Goal: Information Seeking & Learning: Learn about a topic

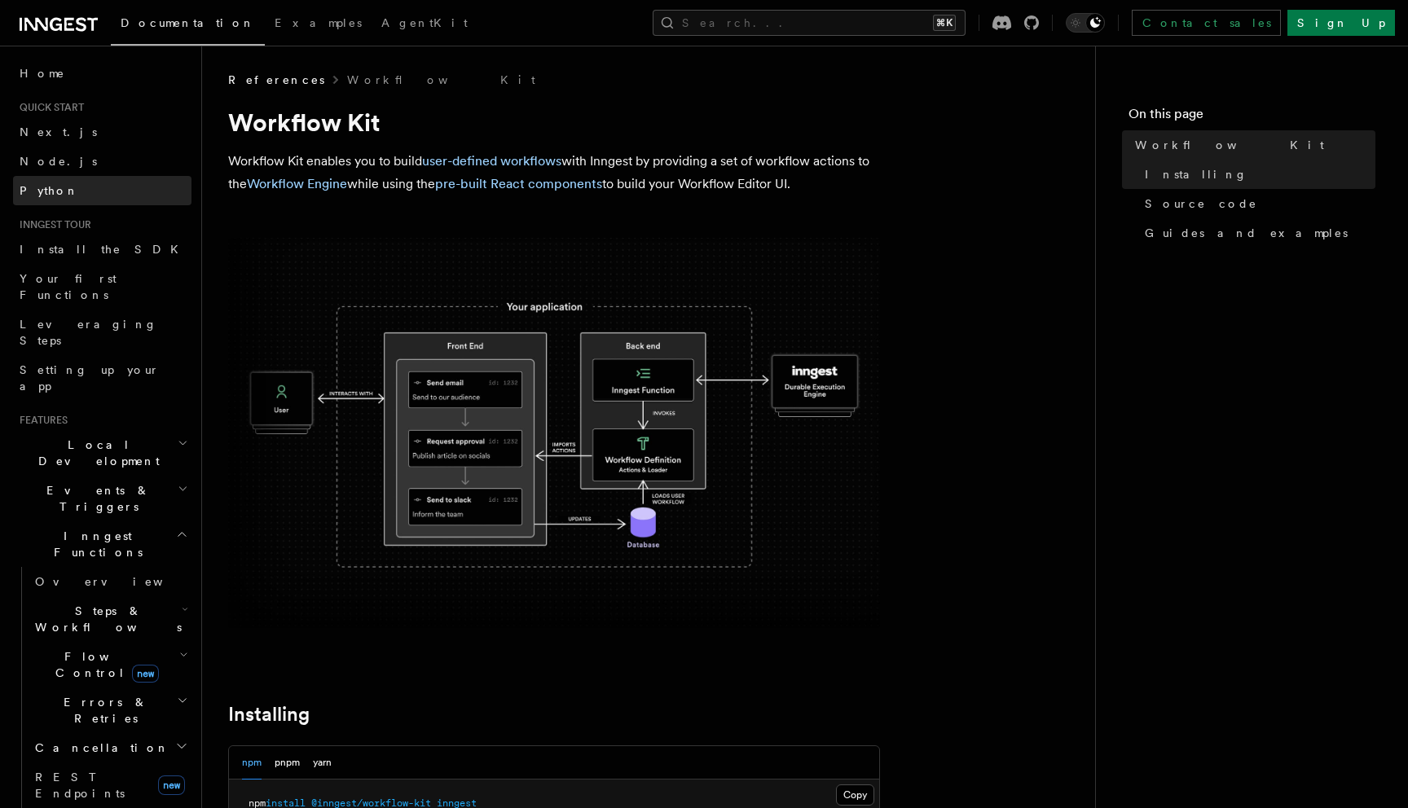
click at [65, 180] on link "Python" at bounding box center [102, 190] width 178 height 29
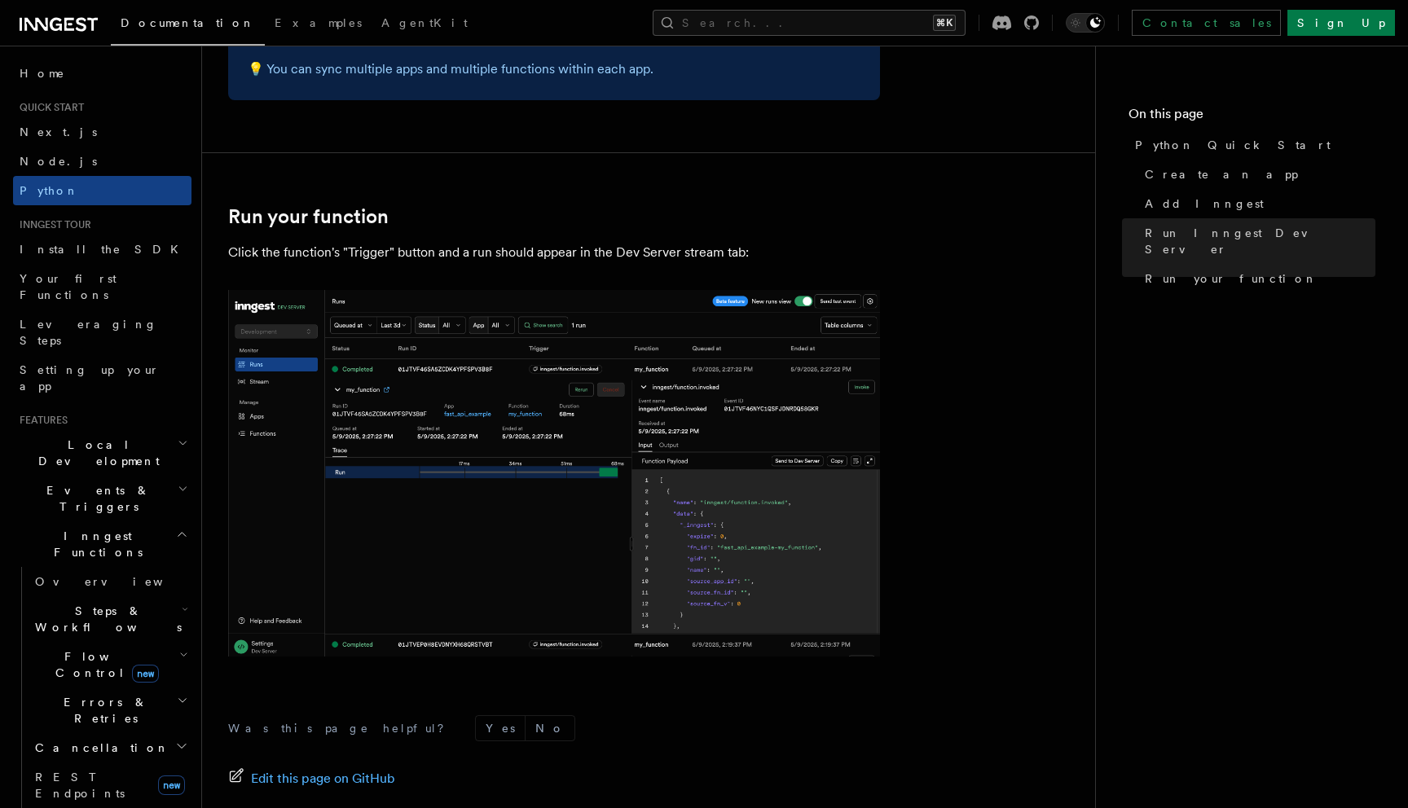
scroll to position [3312, 0]
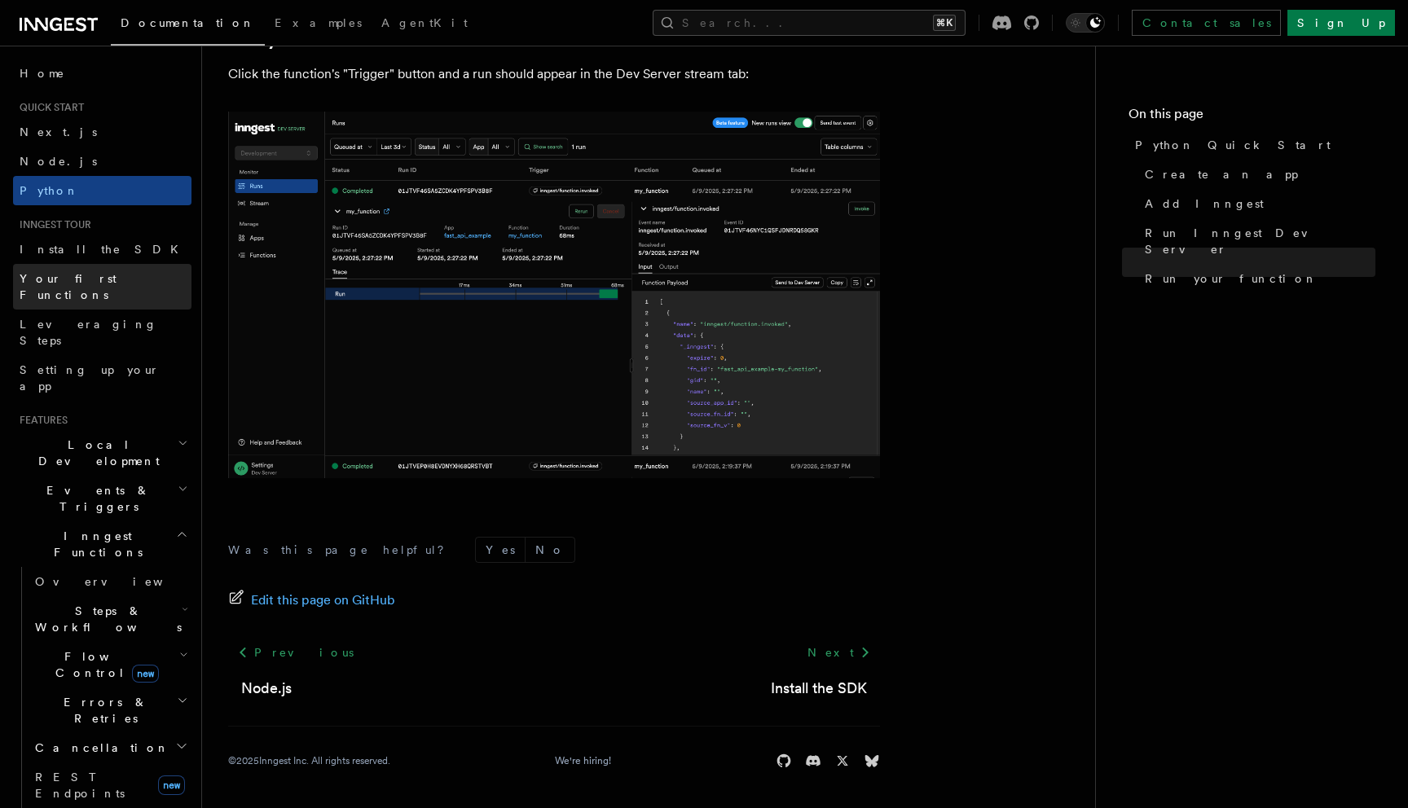
click at [96, 283] on span "Your first Functions" at bounding box center [68, 286] width 97 height 29
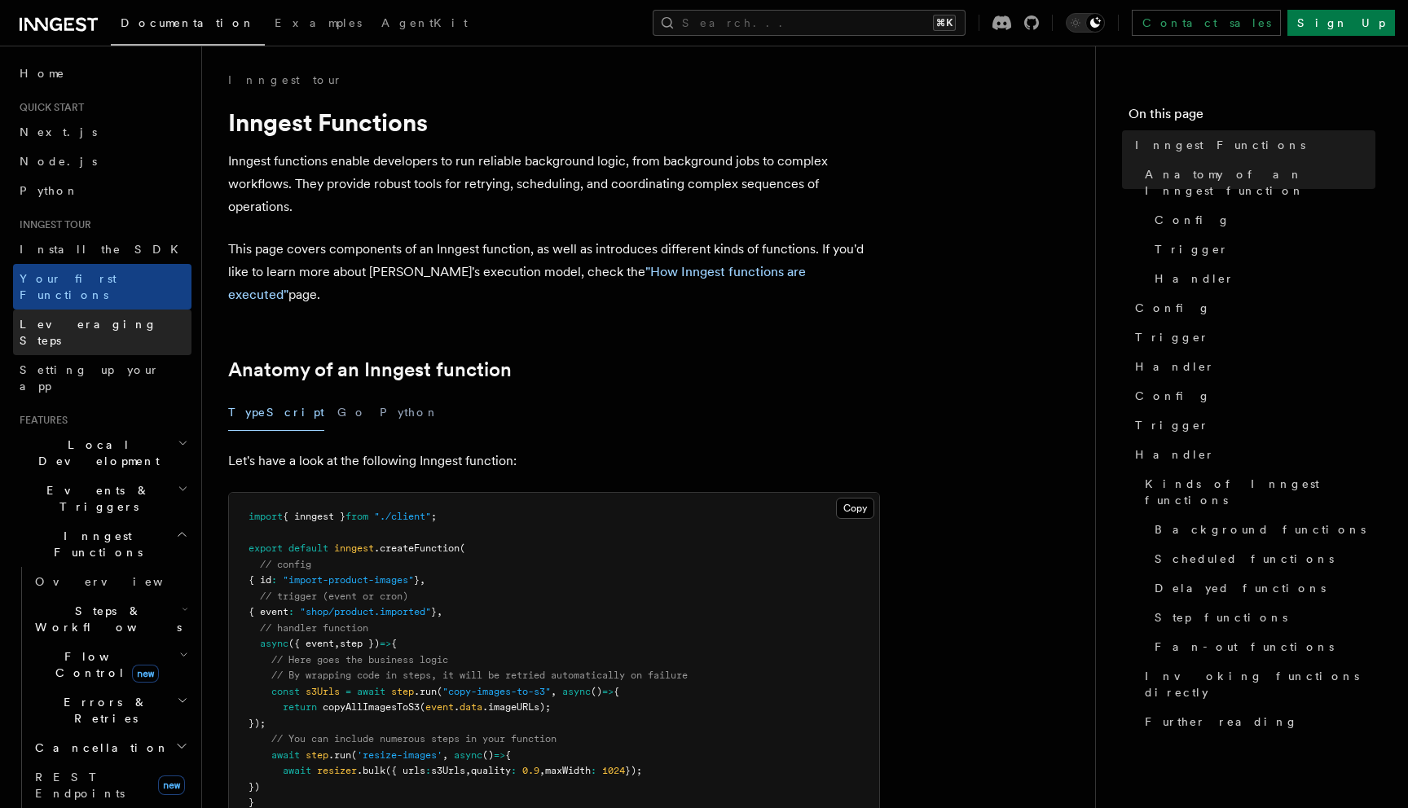
click at [101, 318] on span "Leveraging Steps" at bounding box center [89, 332] width 138 height 29
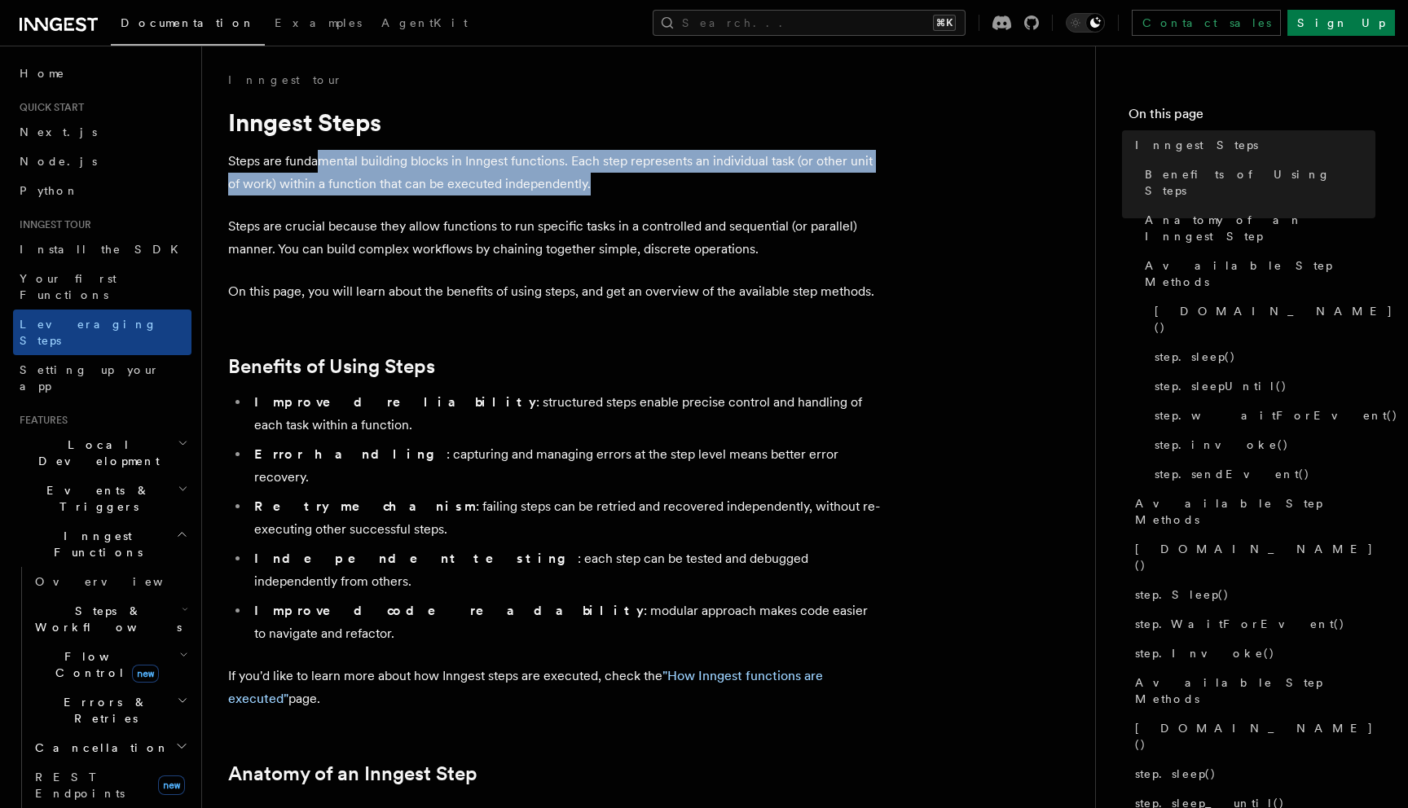
drag, startPoint x: 319, startPoint y: 153, endPoint x: 711, endPoint y: 188, distance: 394.3
click at [711, 188] on p "Steps are fundamental building blocks in Inngest functions. Each step represent…" at bounding box center [554, 173] width 652 height 46
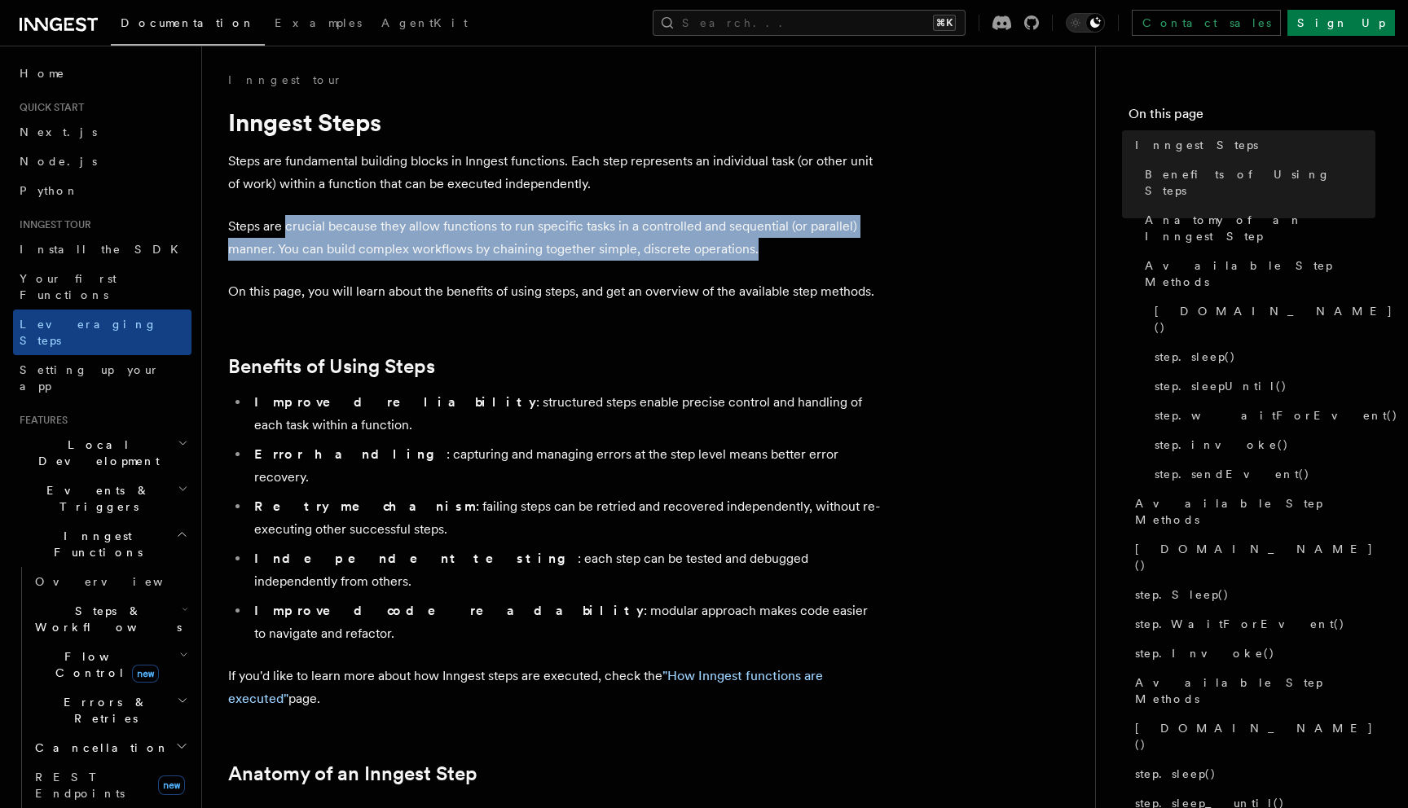
drag, startPoint x: 290, startPoint y: 227, endPoint x: 754, endPoint y: 231, distance: 463.7
click at [754, 235] on p "Steps are crucial because they allow functions to run specific tasks in a contr…" at bounding box center [554, 238] width 652 height 46
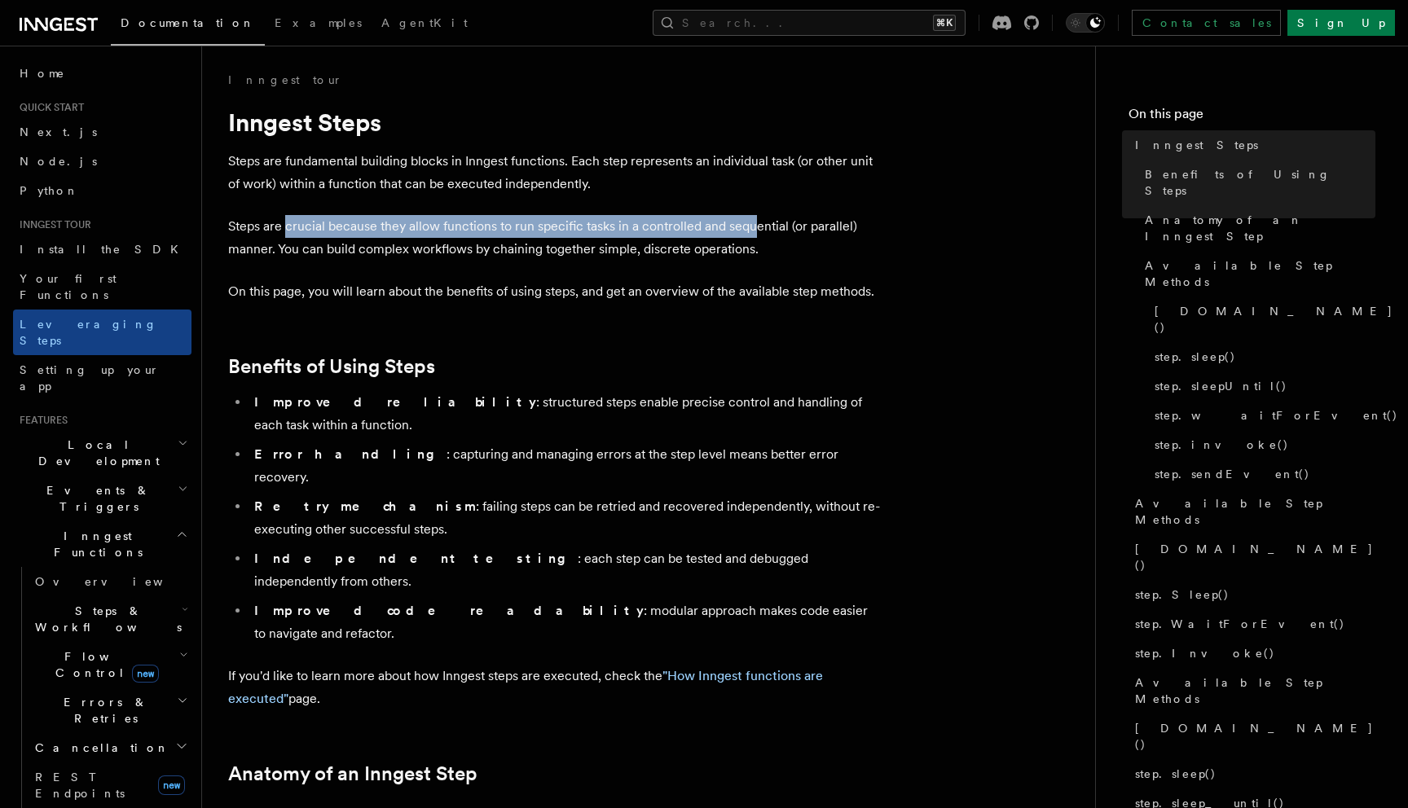
click at [754, 231] on p "Steps are crucial because they allow functions to run specific tasks in a contr…" at bounding box center [554, 238] width 652 height 46
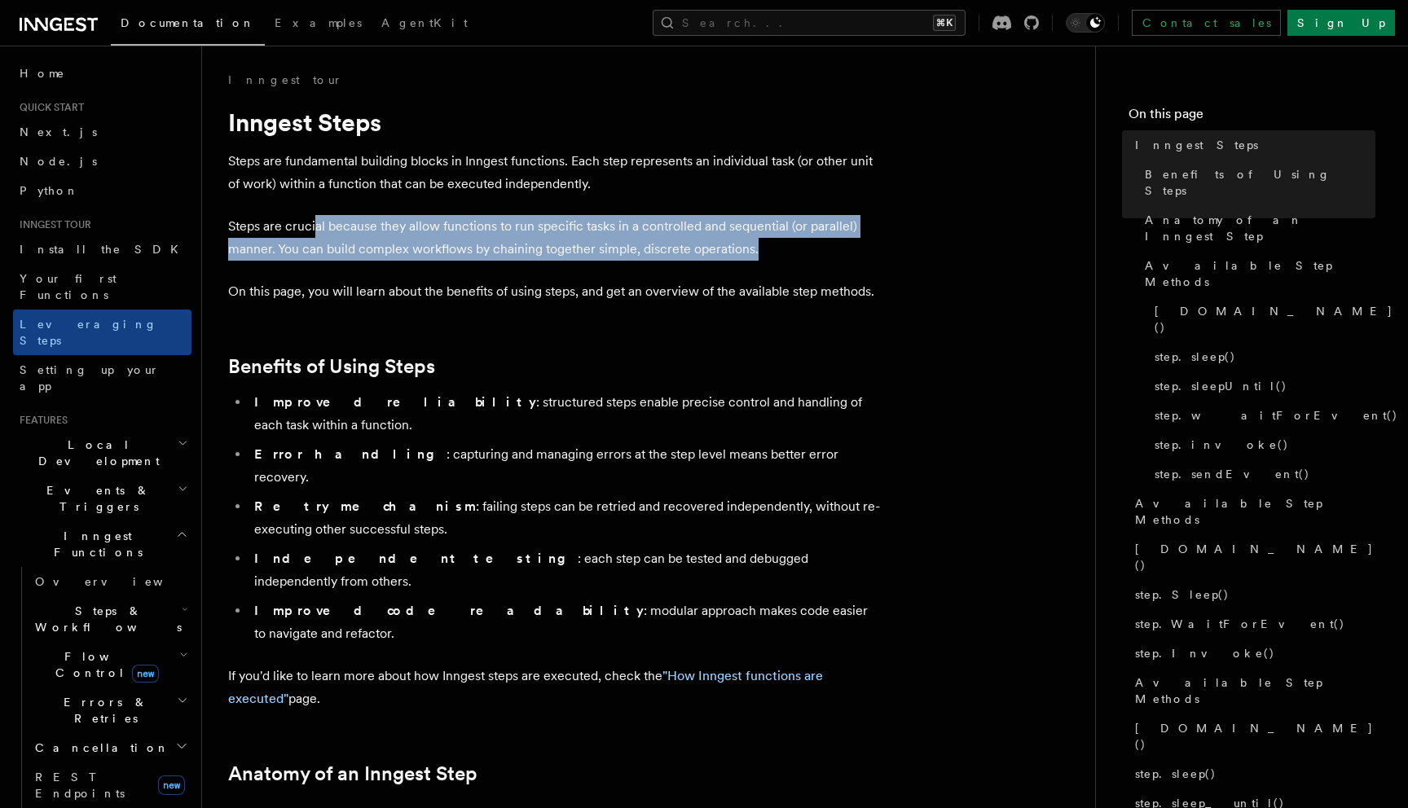
drag, startPoint x: 313, startPoint y: 235, endPoint x: 769, endPoint y: 252, distance: 456.7
click at [769, 253] on p "Steps are crucial because they allow functions to run specific tasks in a contr…" at bounding box center [554, 238] width 652 height 46
click at [769, 252] on p "Steps are crucial because they allow functions to run specific tasks in a contr…" at bounding box center [554, 238] width 652 height 46
drag, startPoint x: 769, startPoint y: 252, endPoint x: 215, endPoint y: 237, distance: 554.3
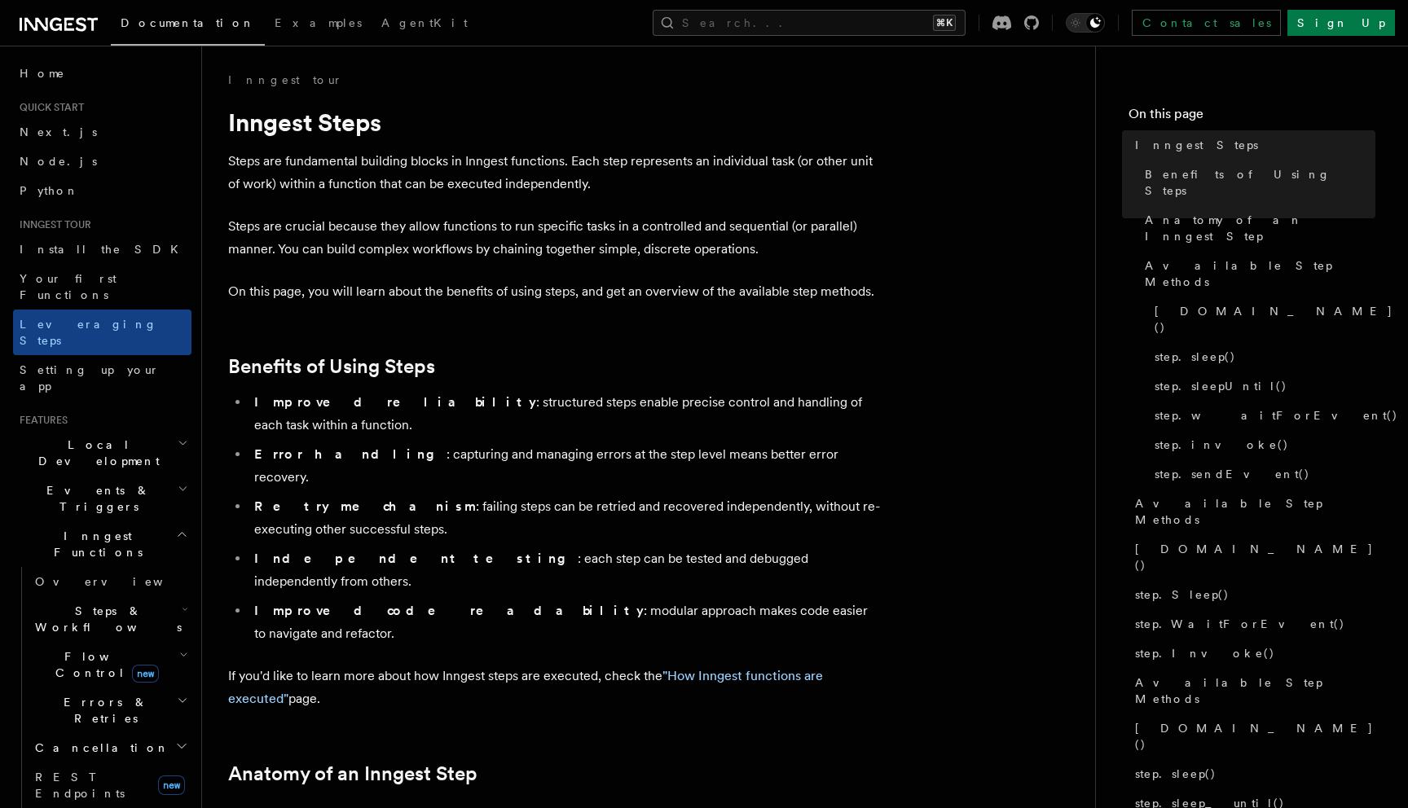
click at [392, 257] on p "Steps are crucial because they allow functions to run specific tasks in a contr…" at bounding box center [554, 238] width 652 height 46
click at [796, 253] on p "Steps are crucial because they allow functions to run specific tasks in a contr…" at bounding box center [554, 238] width 652 height 46
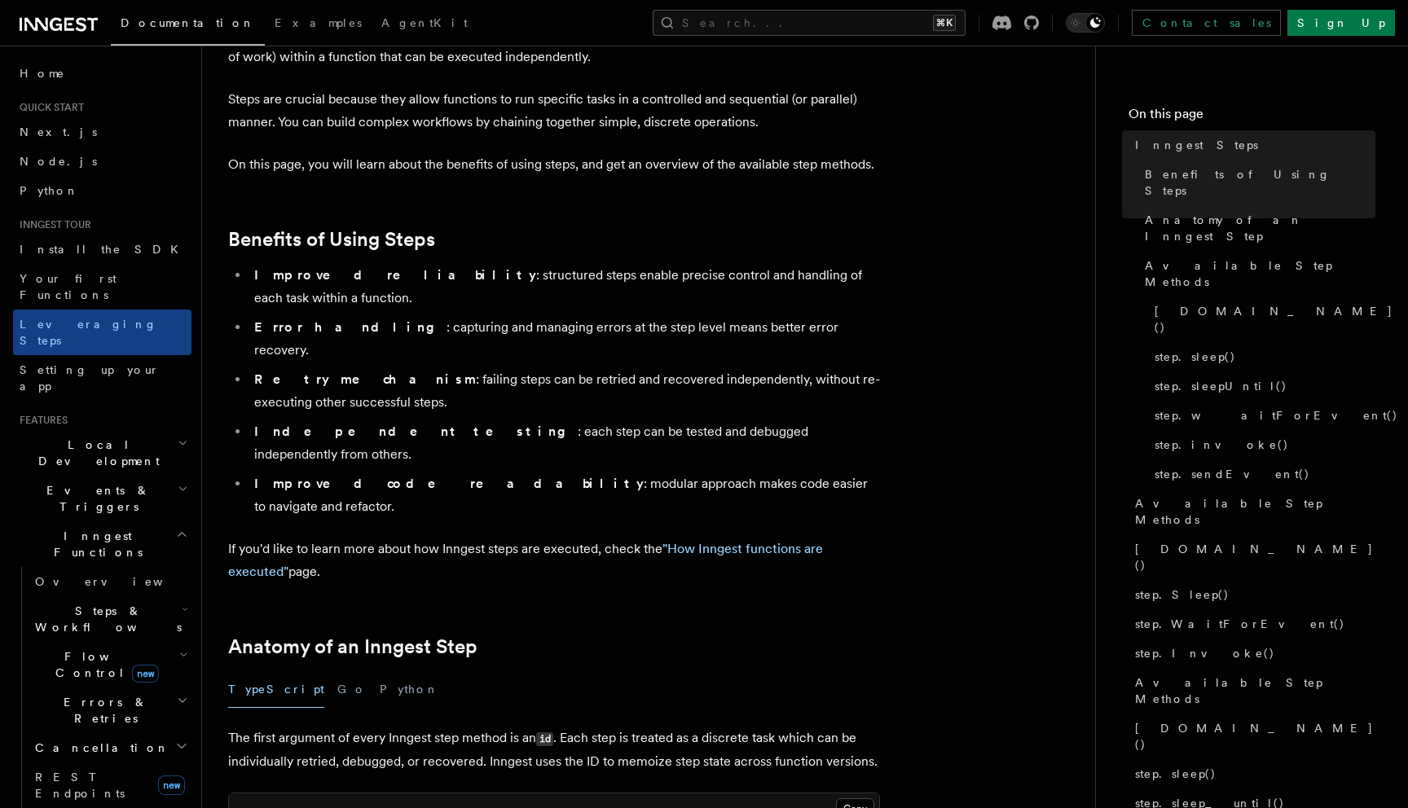
scroll to position [129, 0]
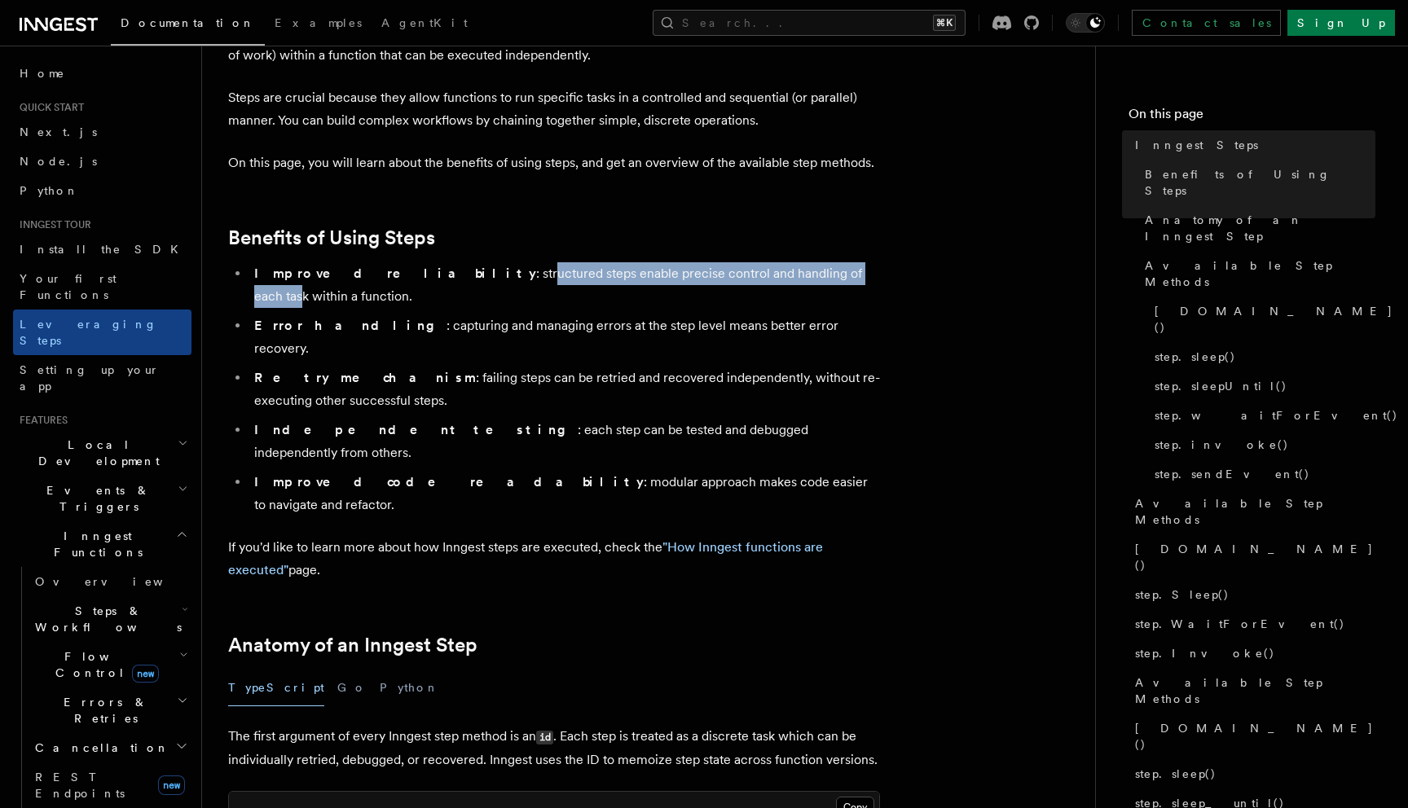
drag, startPoint x: 393, startPoint y: 275, endPoint x: 747, endPoint y: 270, distance: 354.5
click at [747, 270] on li "Improved reliability : structured steps enable precise control and handling of …" at bounding box center [564, 285] width 631 height 46
click at [630, 269] on li "Improved reliability : structured steps enable precise control and handling of …" at bounding box center [564, 285] width 631 height 46
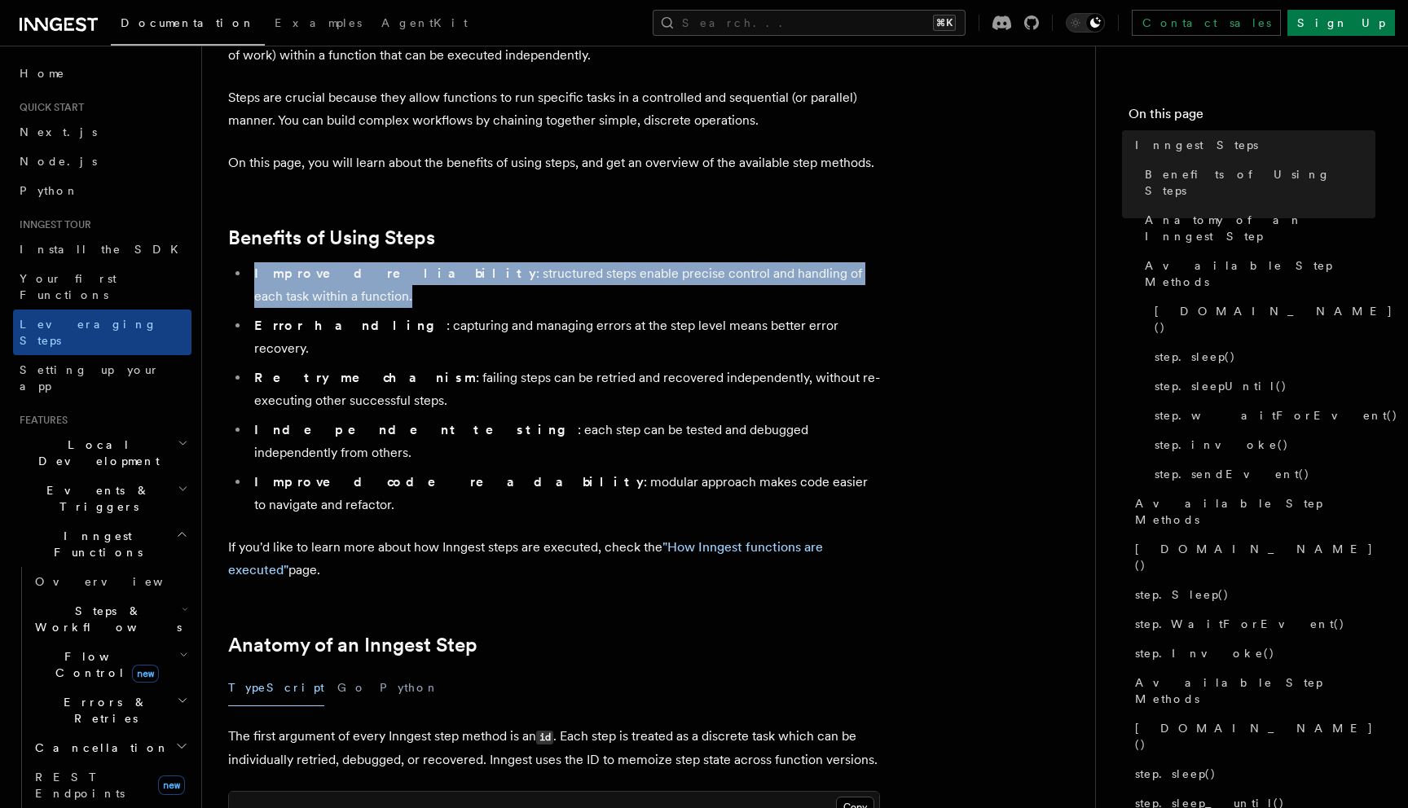
click at [630, 269] on li "Improved reliability : structured steps enable precise control and handling of …" at bounding box center [564, 285] width 631 height 46
click at [713, 275] on li "Improved reliability : structured steps enable precise control and handling of …" at bounding box center [564, 285] width 631 height 46
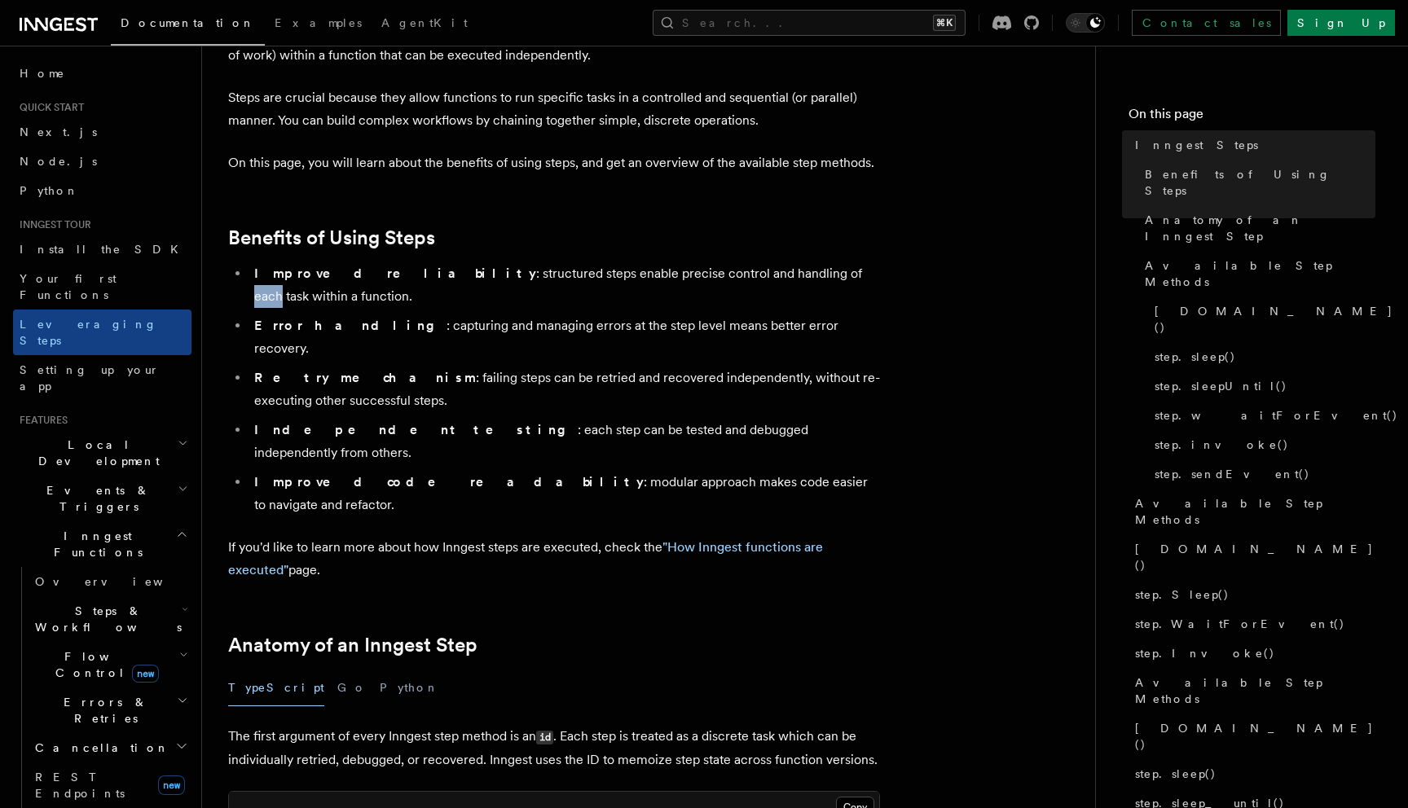
click at [713, 275] on li "Improved reliability : structured steps enable precise control and handling of …" at bounding box center [564, 285] width 631 height 46
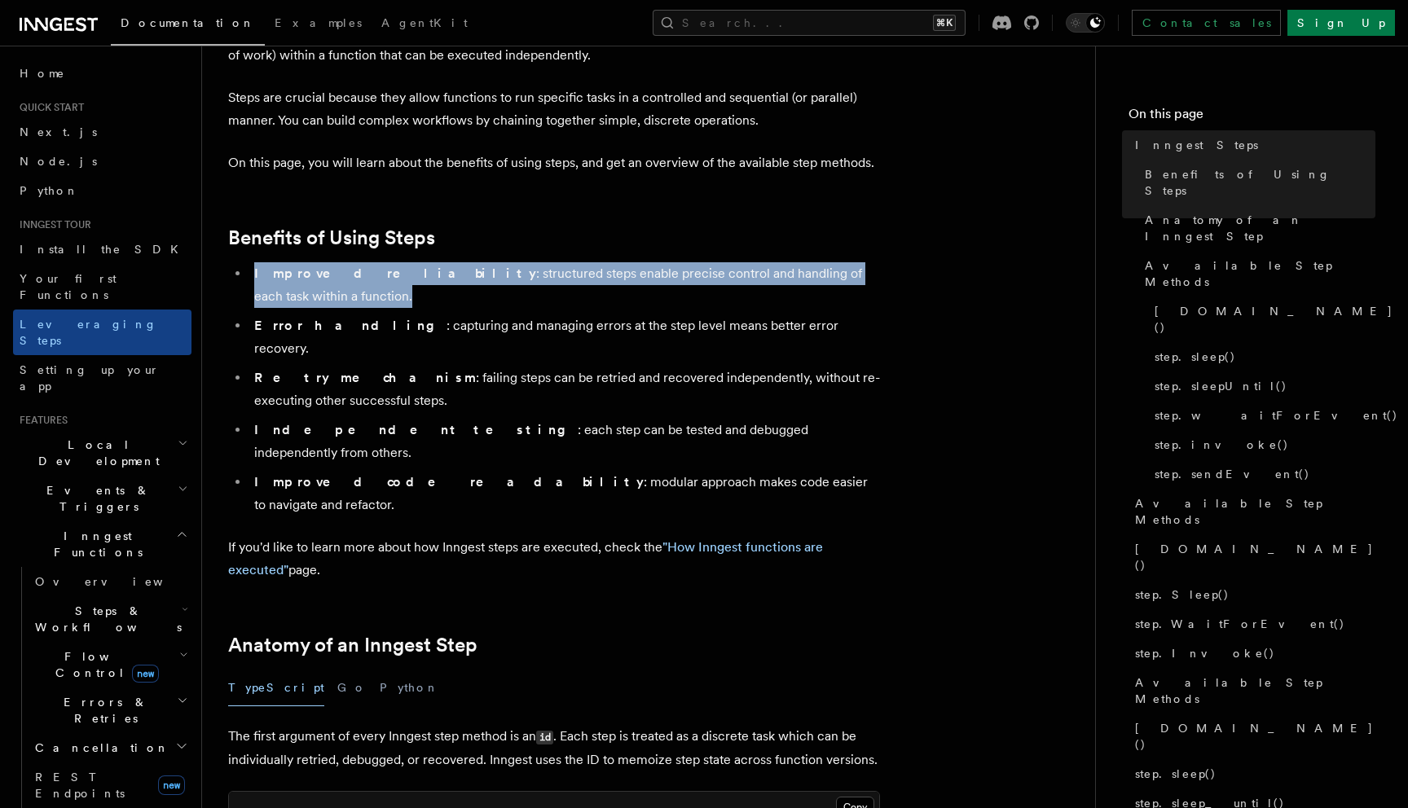
click at [713, 275] on li "Improved reliability : structured steps enable precise control and handling of …" at bounding box center [564, 285] width 631 height 46
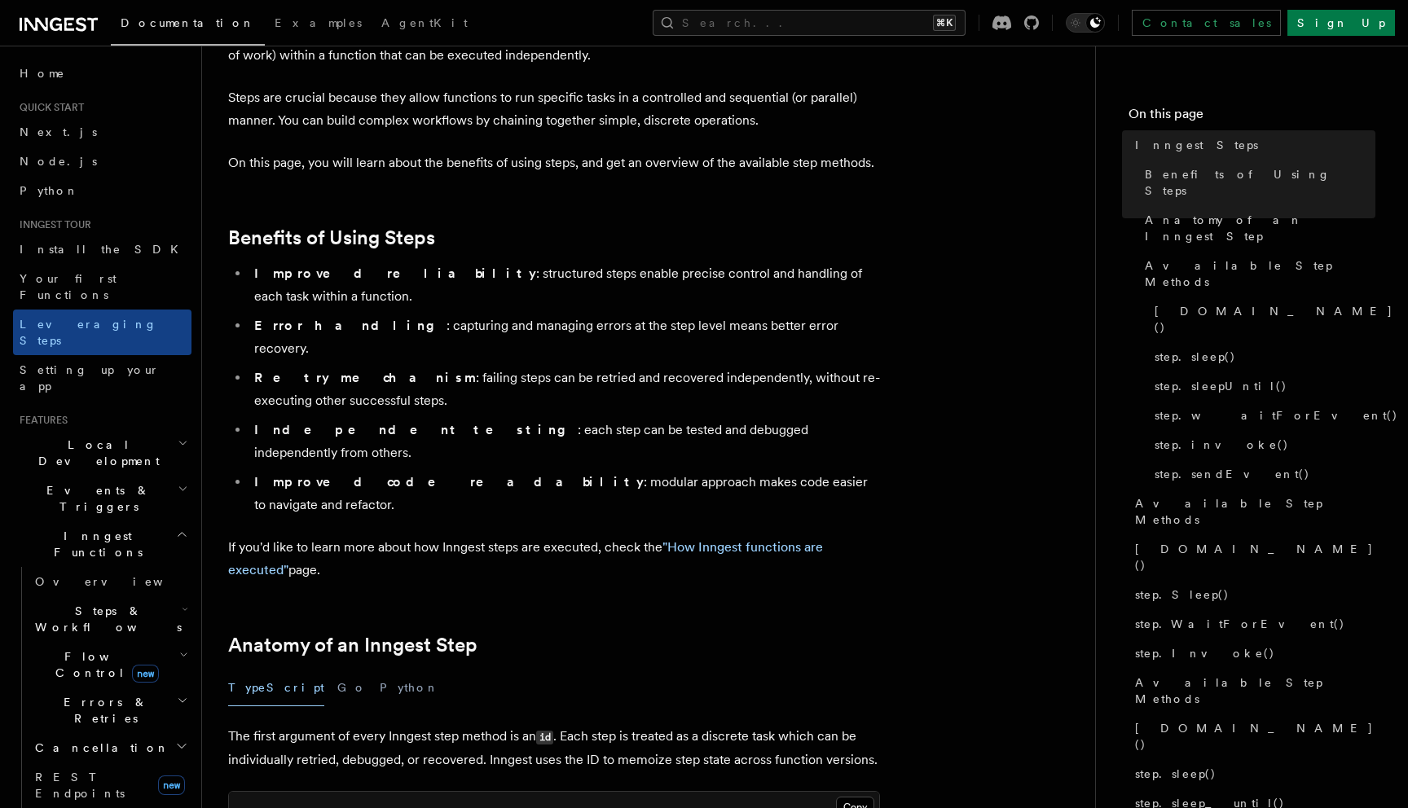
click at [437, 315] on li "Error handling : capturing and managing errors at the step level means better e…" at bounding box center [564, 338] width 631 height 46
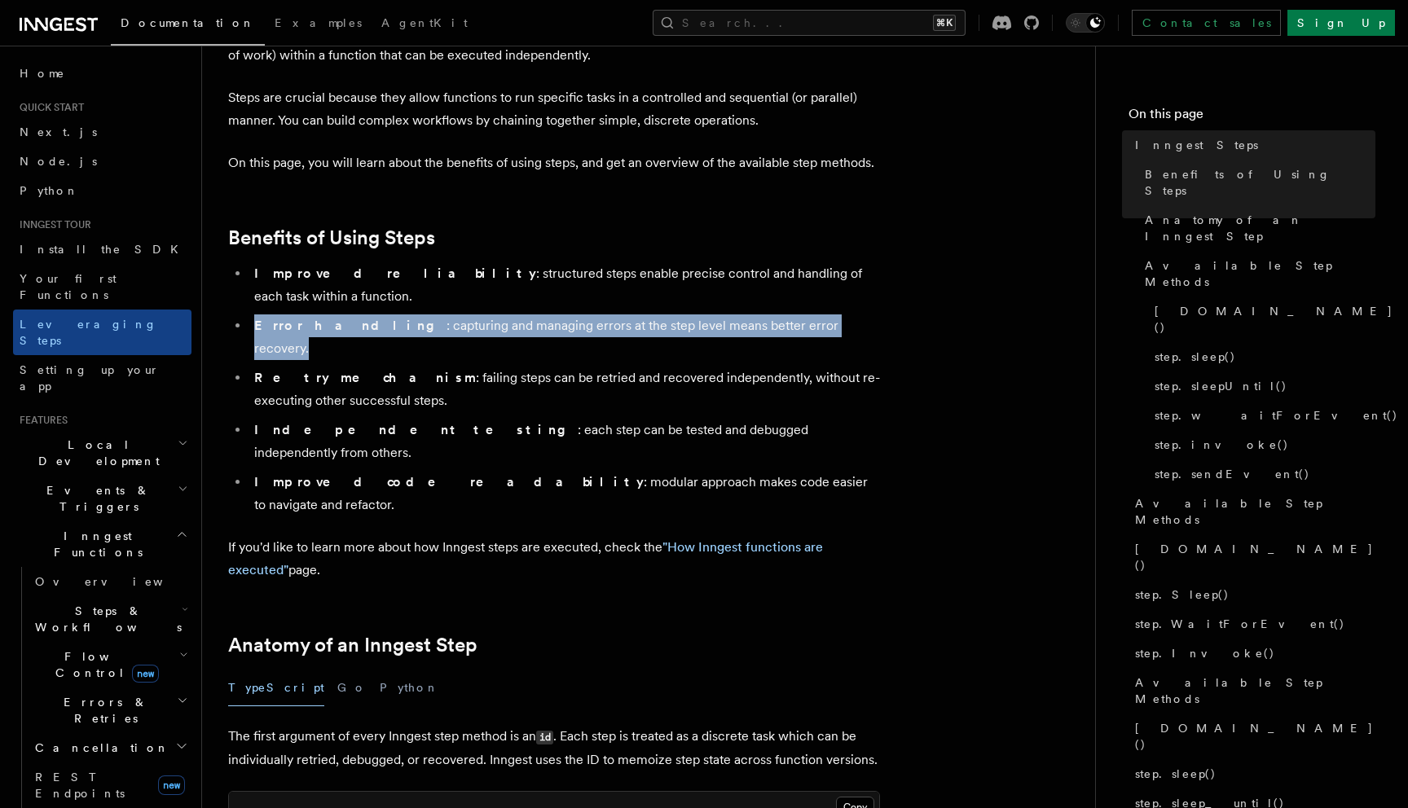
click at [437, 315] on li "Error handling : capturing and managing errors at the step level means better e…" at bounding box center [564, 338] width 631 height 46
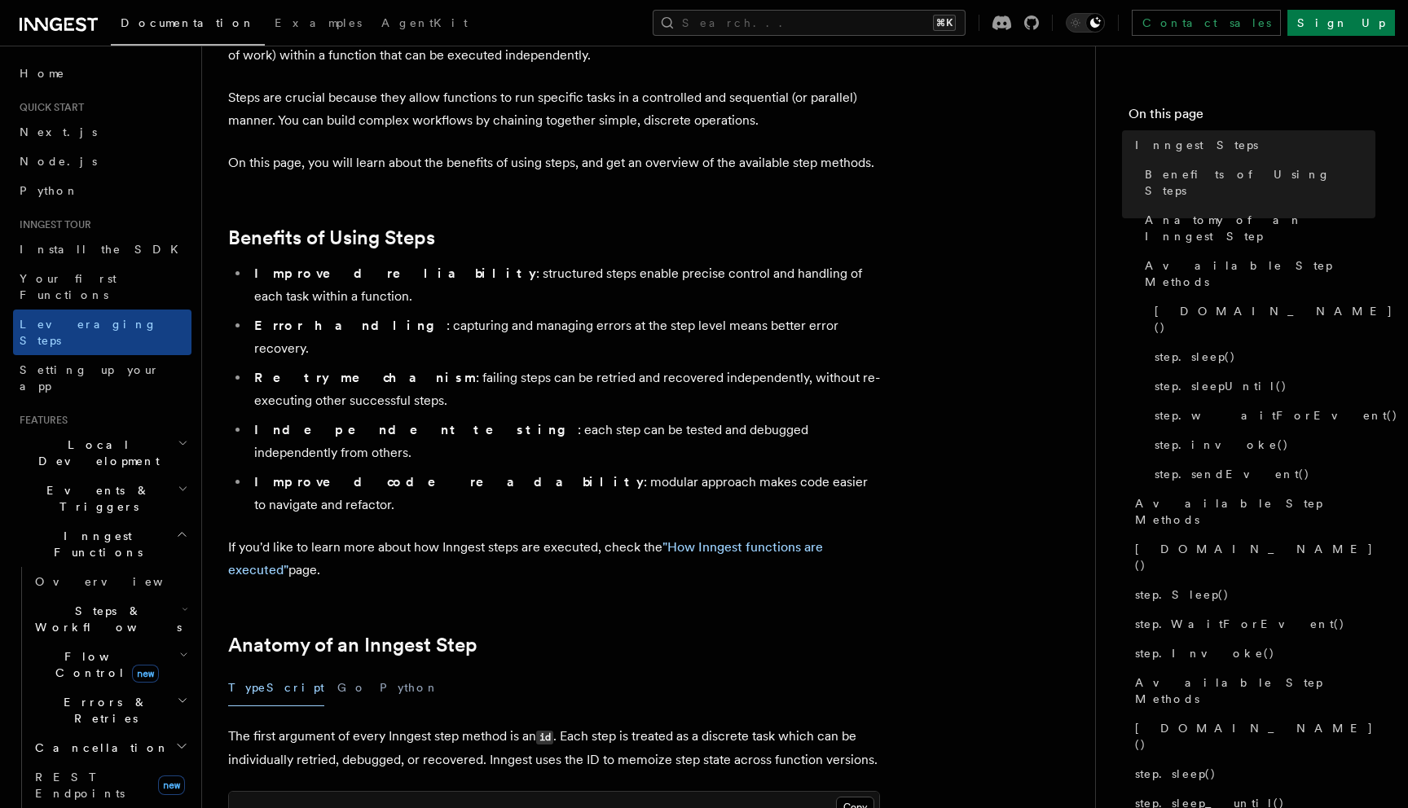
click at [403, 367] on li "Retry mechanism : failing steps can be retried and recovered independently, wit…" at bounding box center [564, 390] width 631 height 46
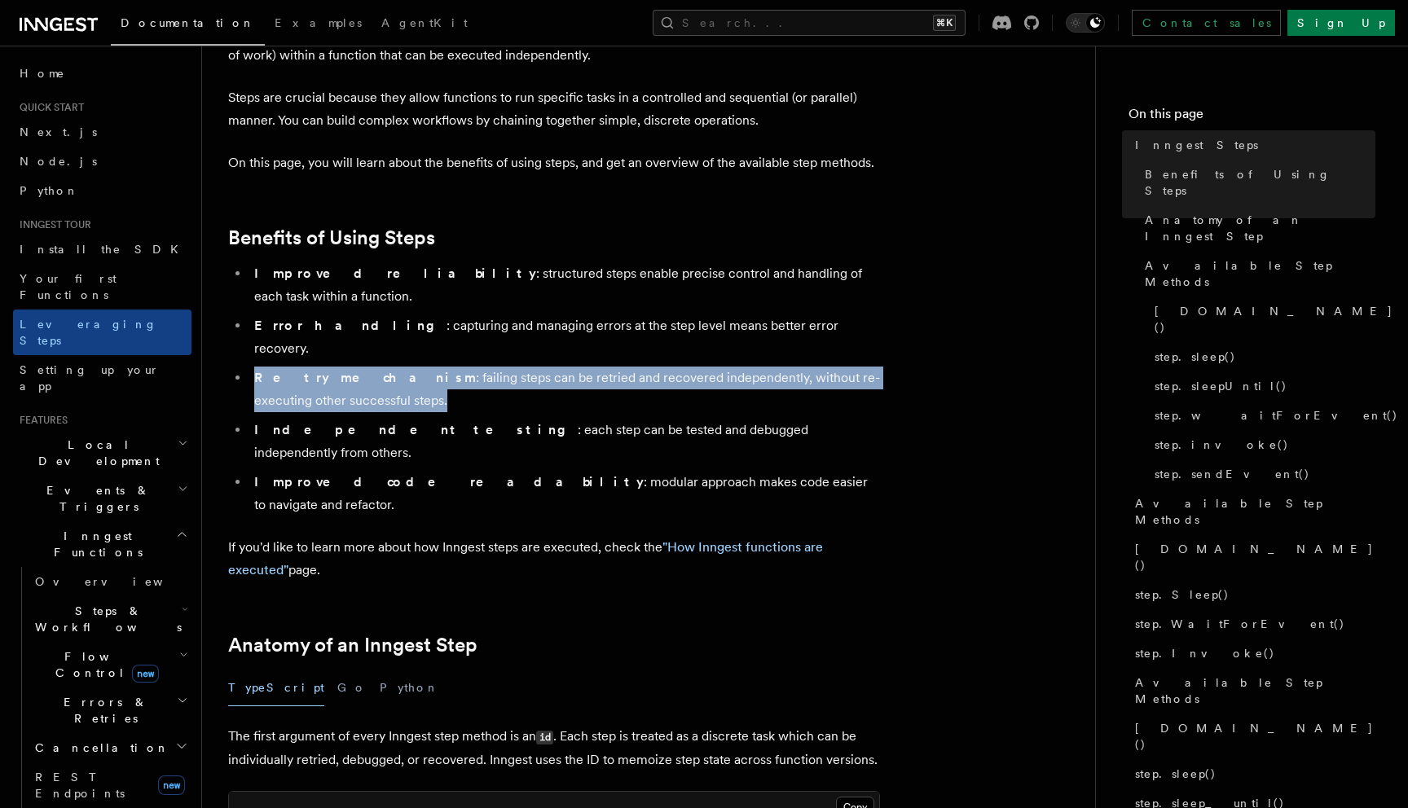
click at [403, 367] on li "Retry mechanism : failing steps can be retried and recovered independently, wit…" at bounding box center [564, 390] width 631 height 46
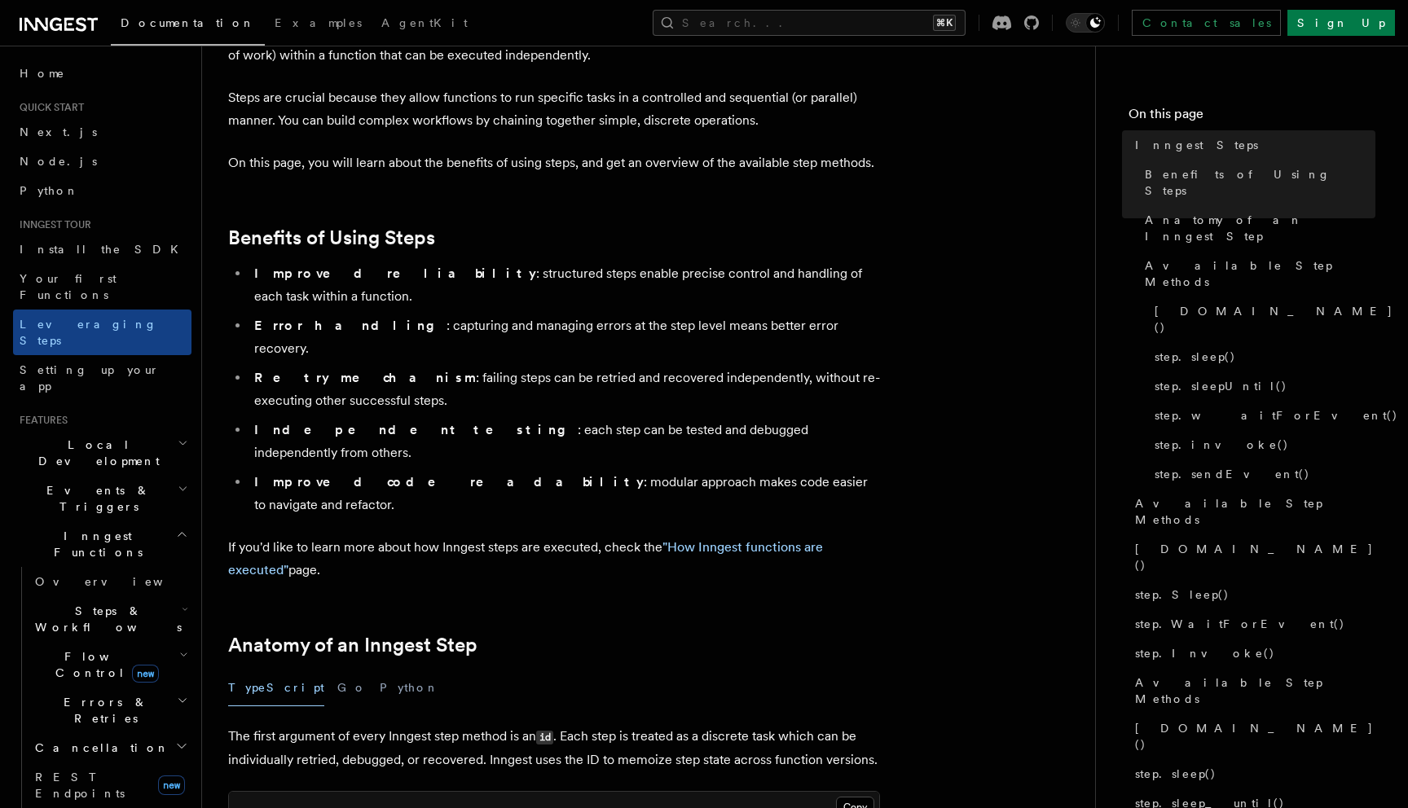
click at [473, 419] on li "Independent testing : each step can be tested and debugged independently from o…" at bounding box center [564, 442] width 631 height 46
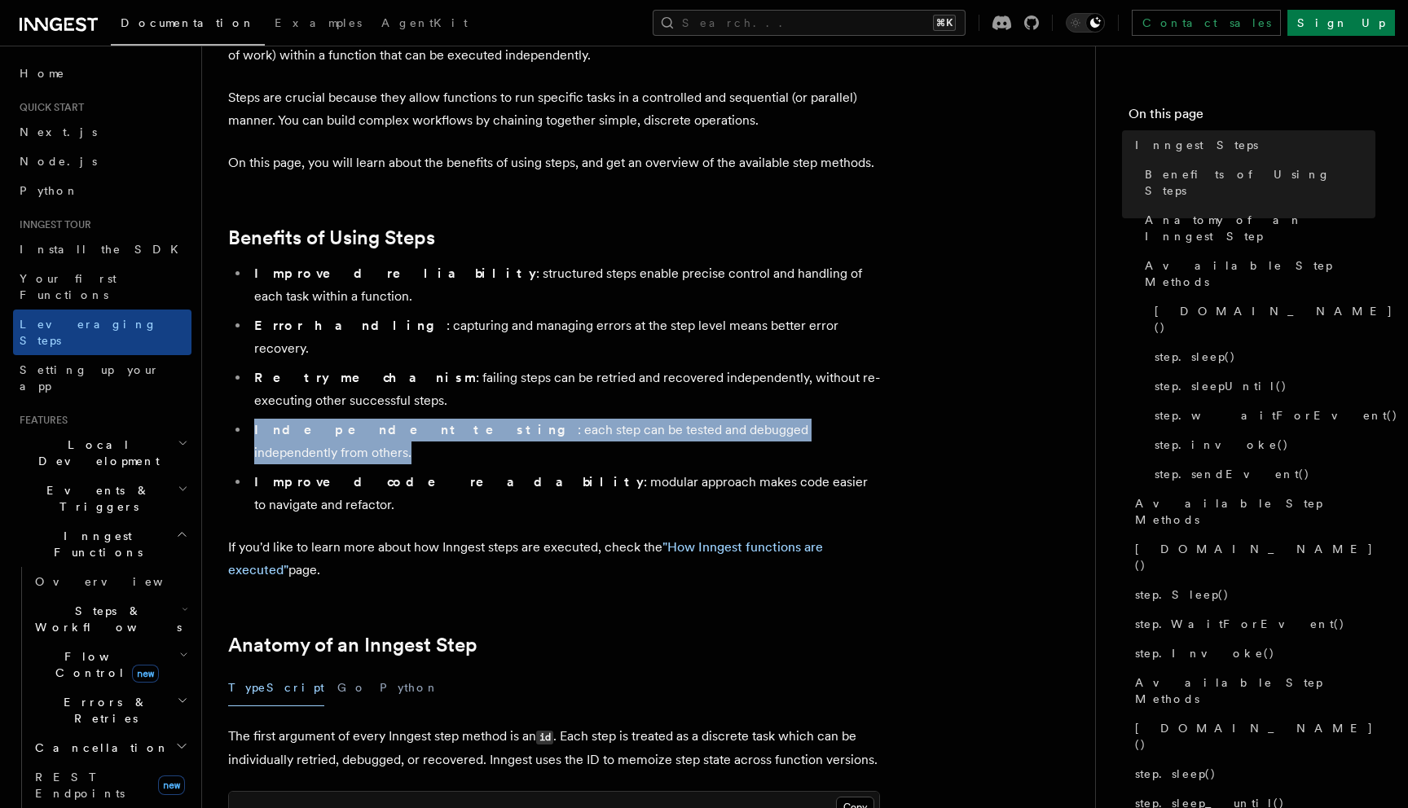
click at [473, 419] on li "Independent testing : each step can be tested and debugged independently from o…" at bounding box center [564, 442] width 631 height 46
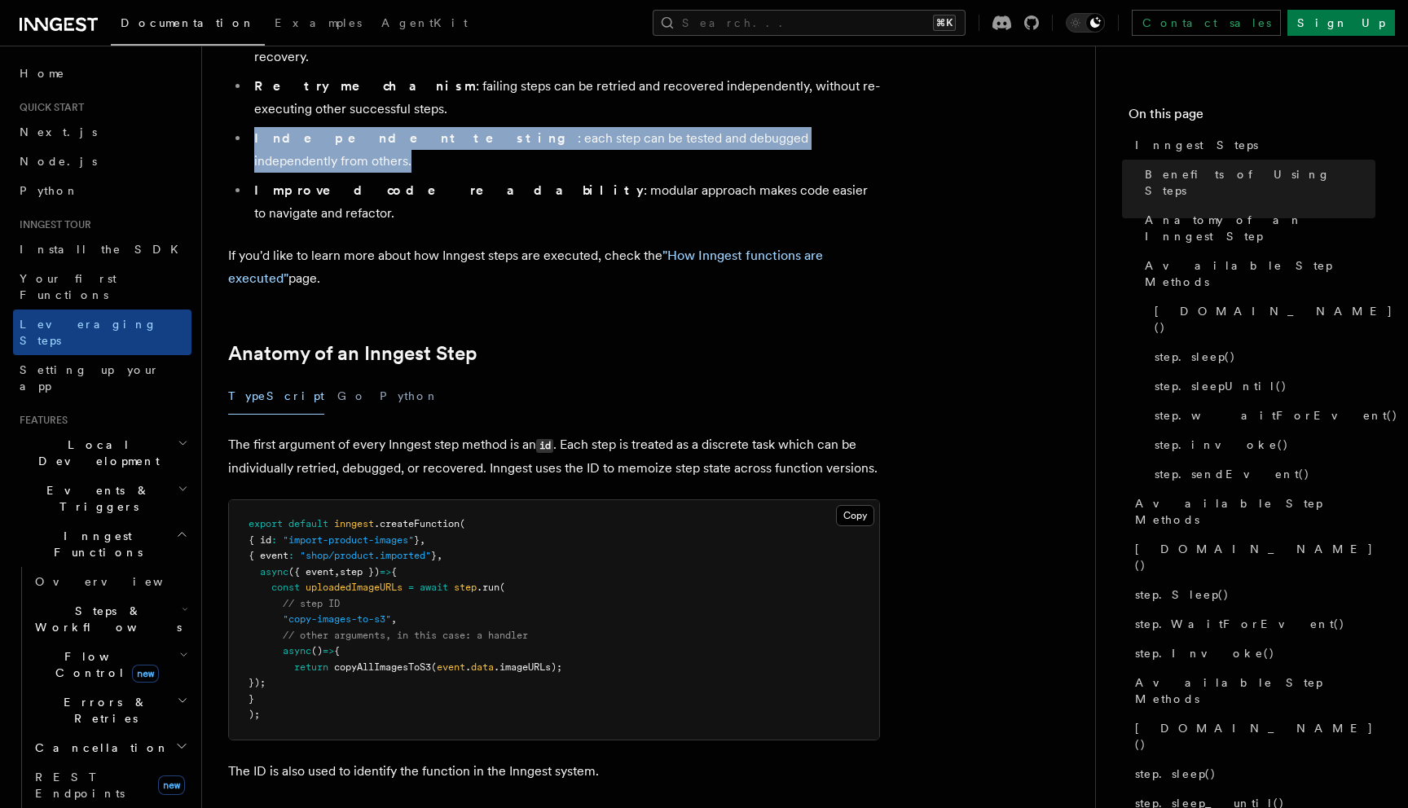
scroll to position [421, 0]
click at [380, 377] on button "Python" at bounding box center [409, 395] width 59 height 37
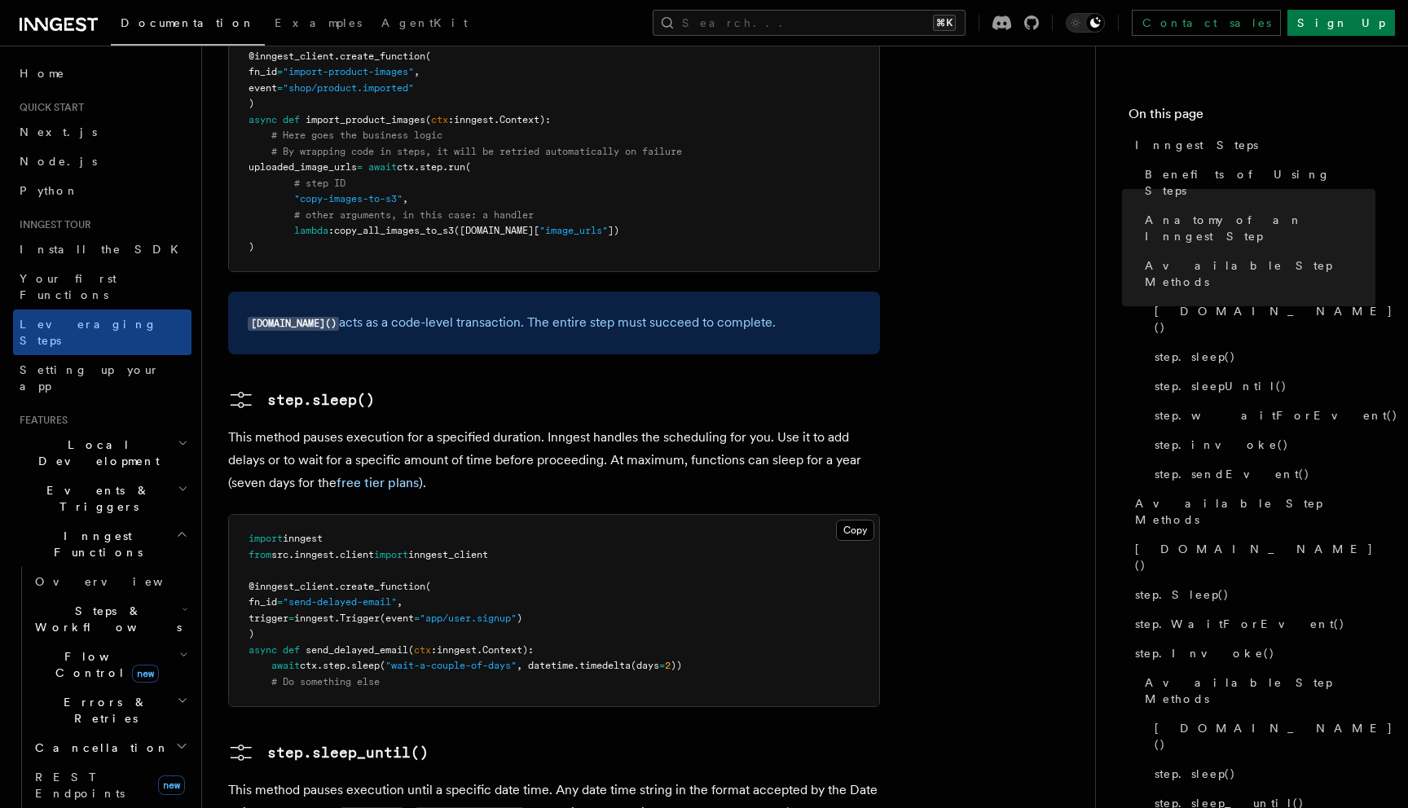
scroll to position [1691, 0]
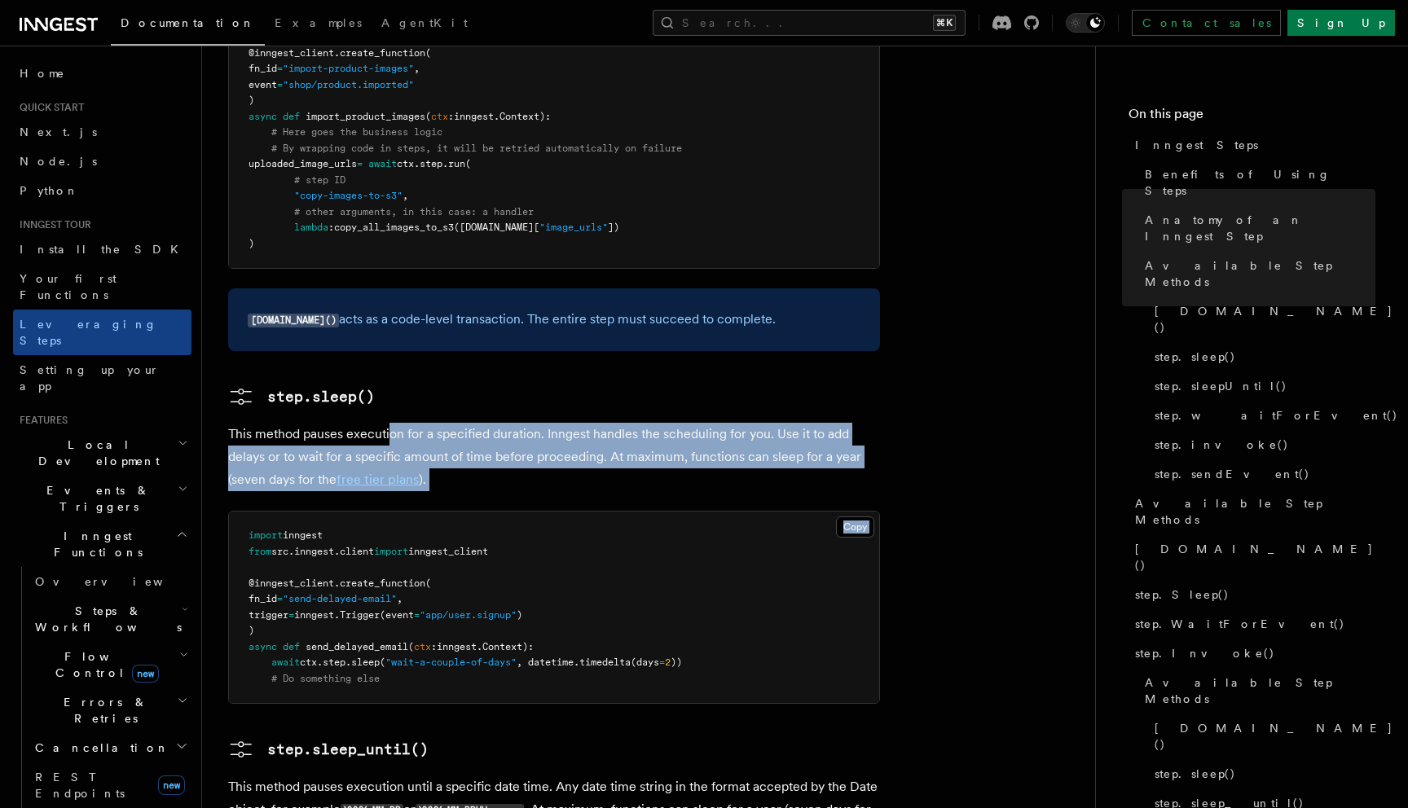
drag, startPoint x: 389, startPoint y: 327, endPoint x: 582, endPoint y: 382, distance: 200.9
click at [582, 382] on article "Inngest tour Inngest Steps Steps are fundamental building blocks in Inngest fun…" at bounding box center [648, 643] width 841 height 4525
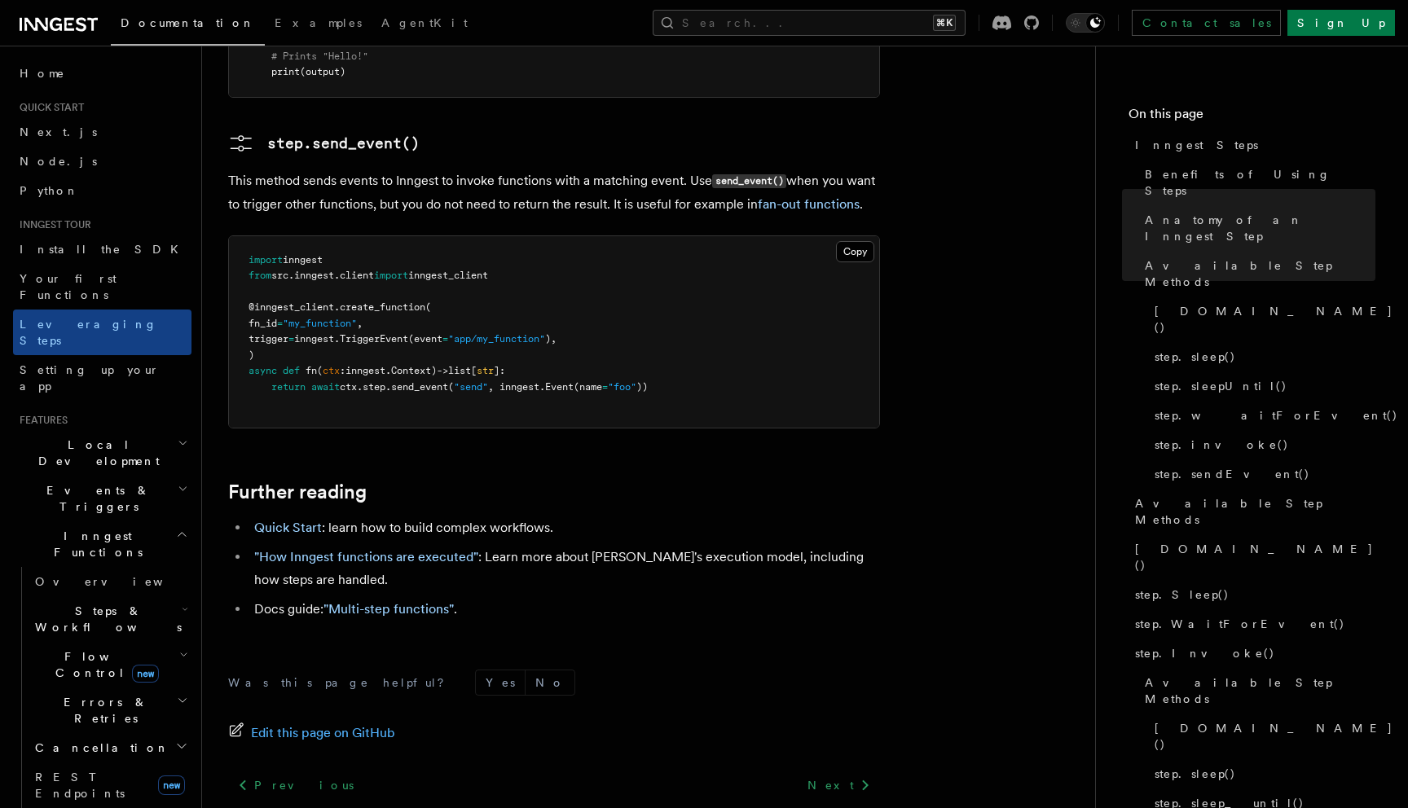
scroll to position [3658, 0]
click at [105, 482] on span "Events & Triggers" at bounding box center [95, 498] width 165 height 33
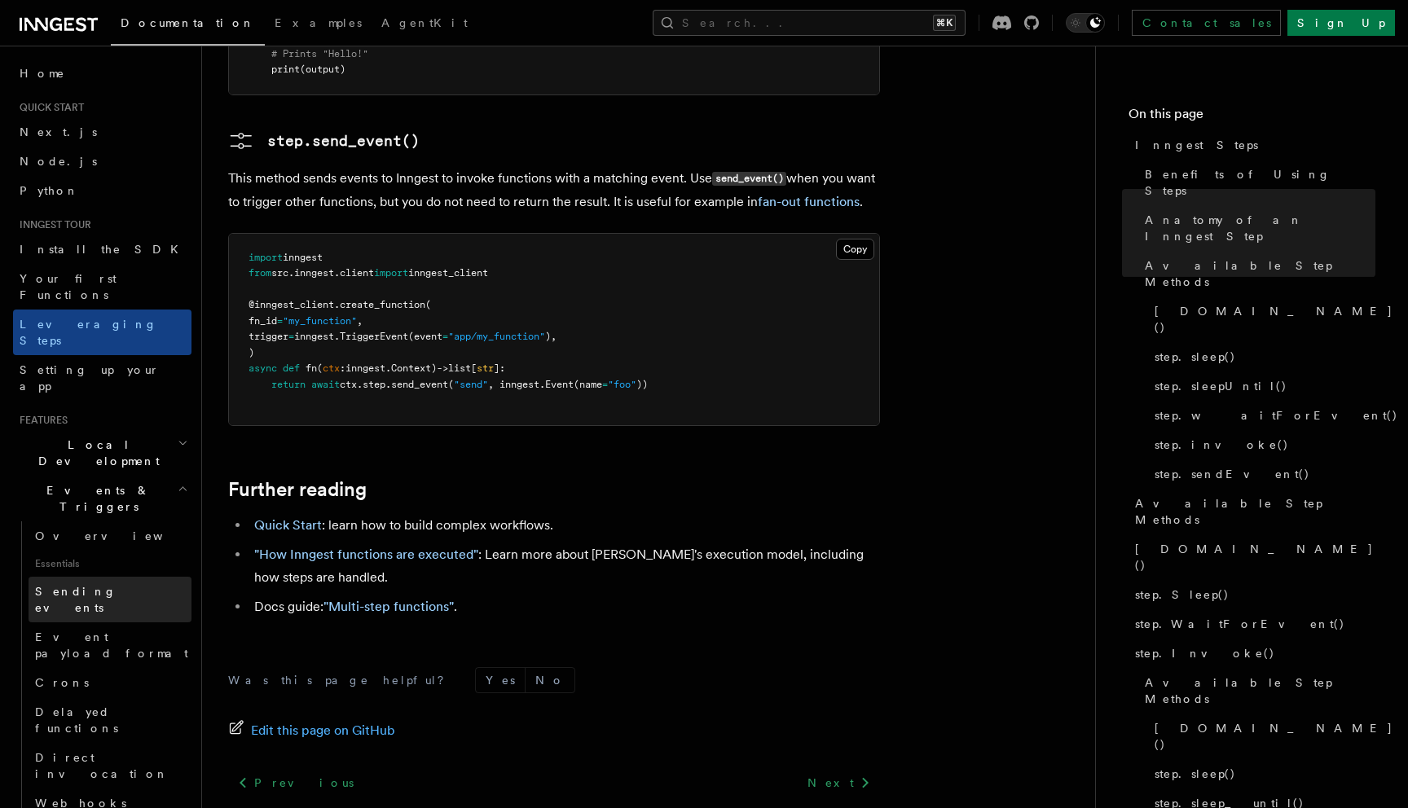
click at [89, 585] on span "Sending events" at bounding box center [75, 599] width 81 height 29
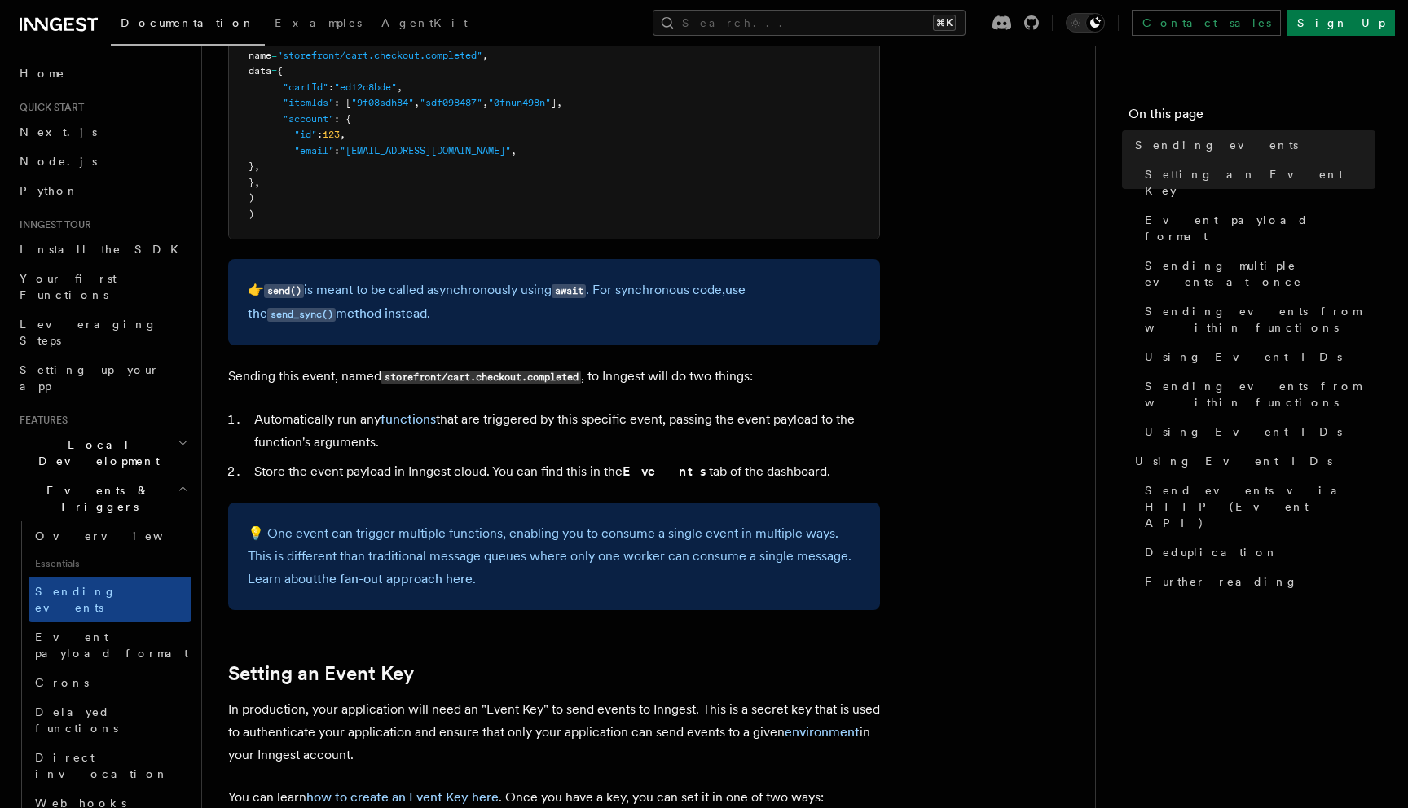
scroll to position [636, 0]
drag, startPoint x: 480, startPoint y: 472, endPoint x: 872, endPoint y: 479, distance: 392.0
click at [872, 479] on li "Store the event payload in Inngest cloud. You can find this in the Events tab o…" at bounding box center [564, 470] width 631 height 23
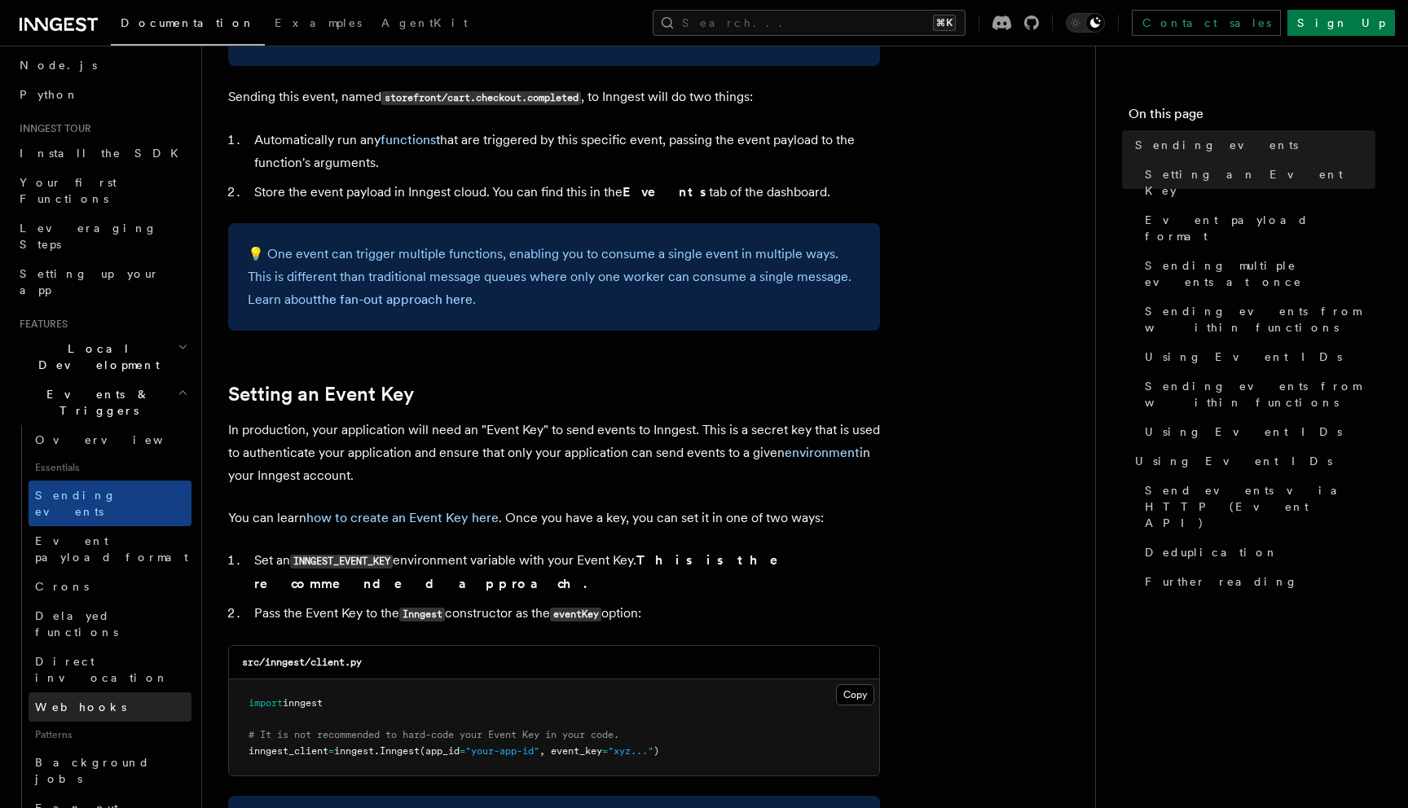
scroll to position [110, 0]
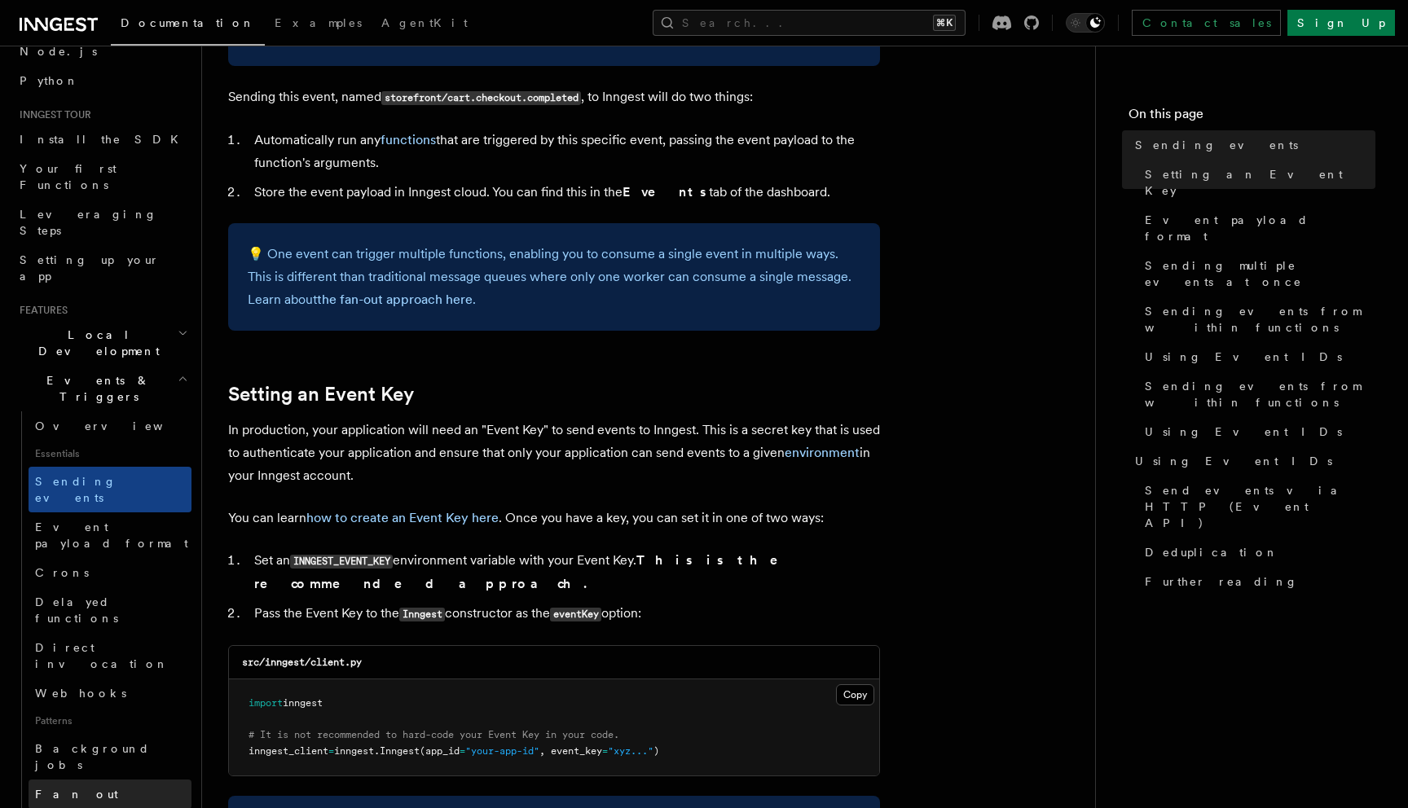
click at [111, 780] on link "Fan out" at bounding box center [110, 794] width 163 height 29
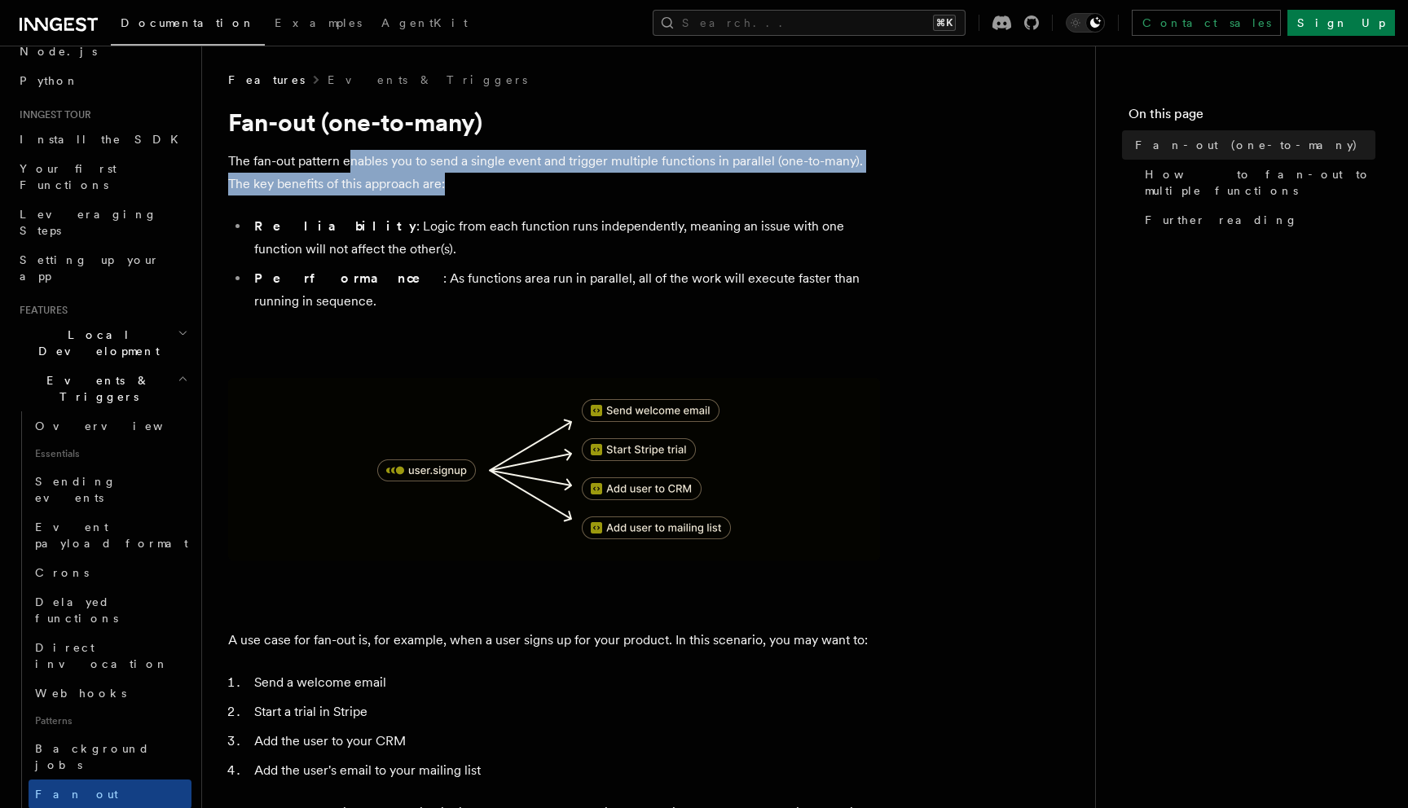
drag, startPoint x: 354, startPoint y: 166, endPoint x: 519, endPoint y: 185, distance: 166.5
click at [520, 185] on p "The fan-out pattern enables you to send a single event and trigger multiple fun…" at bounding box center [554, 173] width 652 height 46
click at [517, 185] on p "The fan-out pattern enables you to send a single event and trigger multiple fun…" at bounding box center [554, 173] width 652 height 46
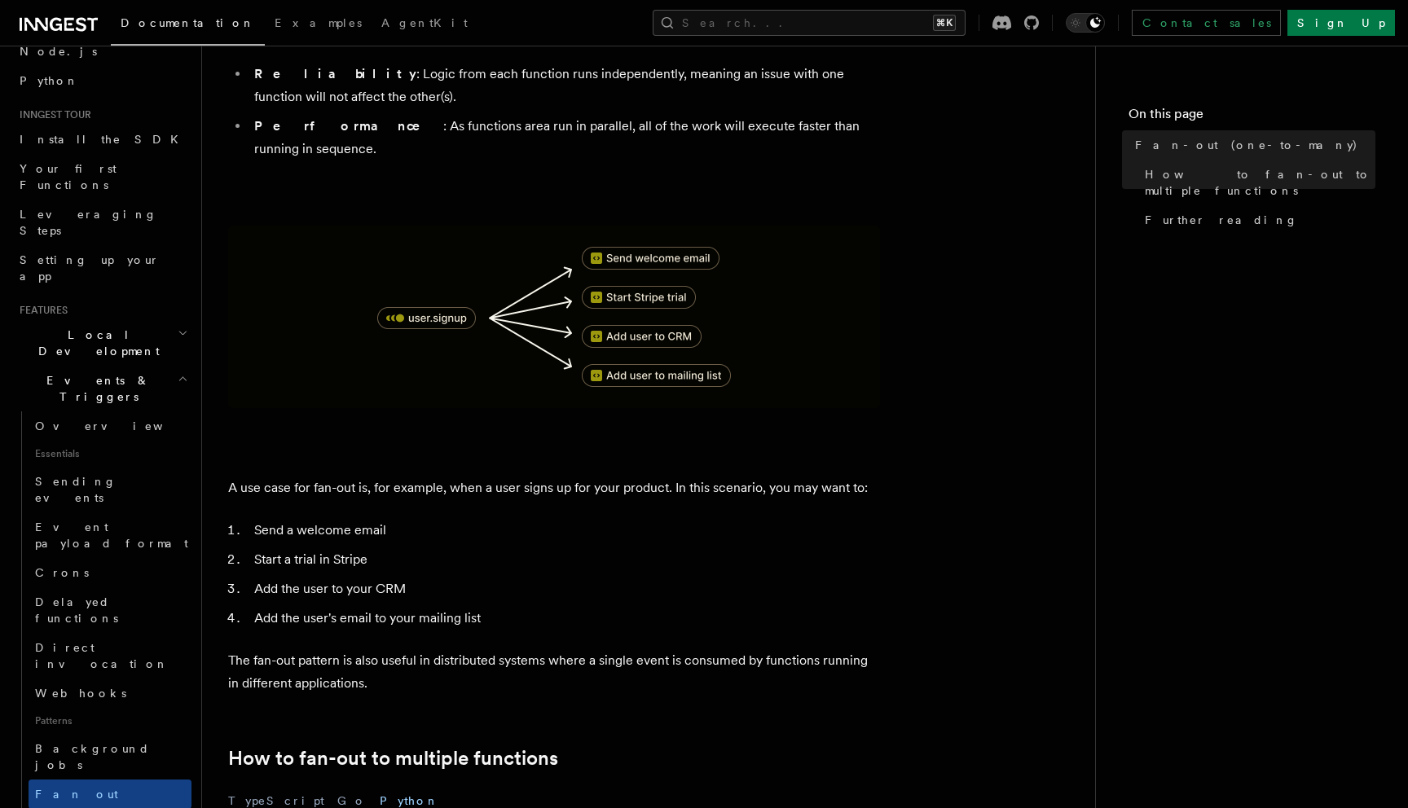
scroll to position [155, 0]
drag, startPoint x: 275, startPoint y: 535, endPoint x: 482, endPoint y: 574, distance: 210.8
click at [482, 574] on ol "Send a welcome email Start a trial in Stripe Add the user to your CRM Add the u…" at bounding box center [554, 572] width 652 height 111
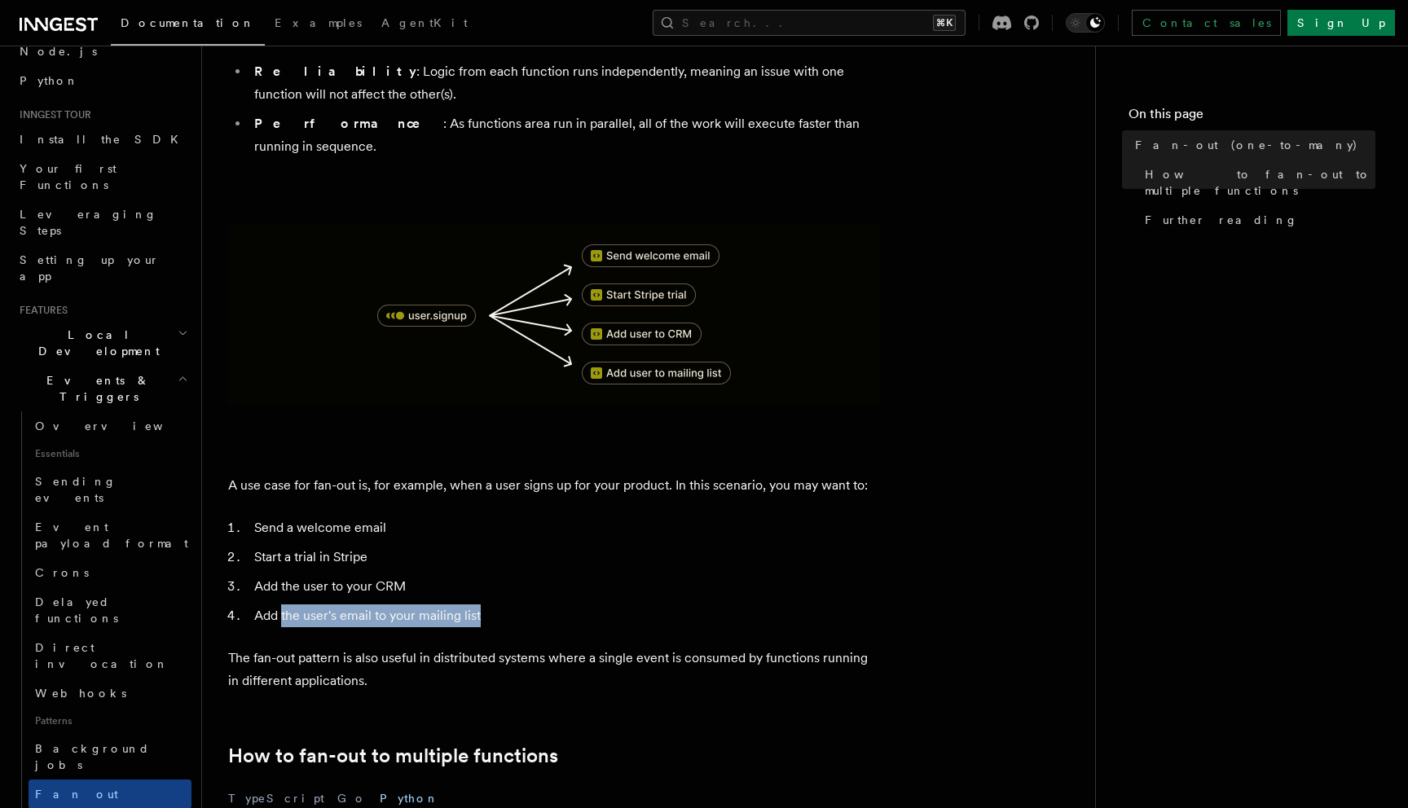
drag, startPoint x: 284, startPoint y: 589, endPoint x: 498, endPoint y: 589, distance: 214.3
click at [498, 605] on li "Add the user's email to your mailing list" at bounding box center [564, 616] width 631 height 23
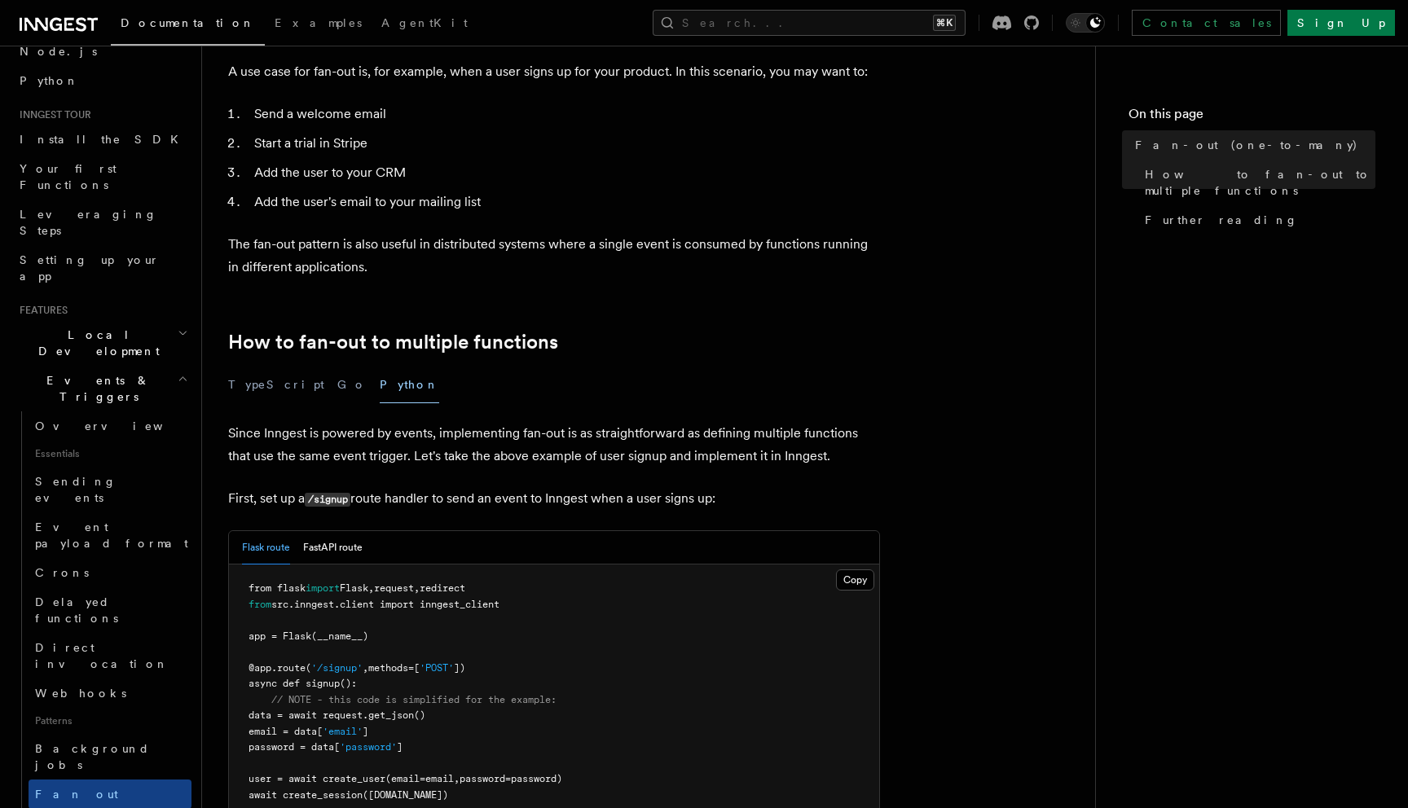
scroll to position [570, 0]
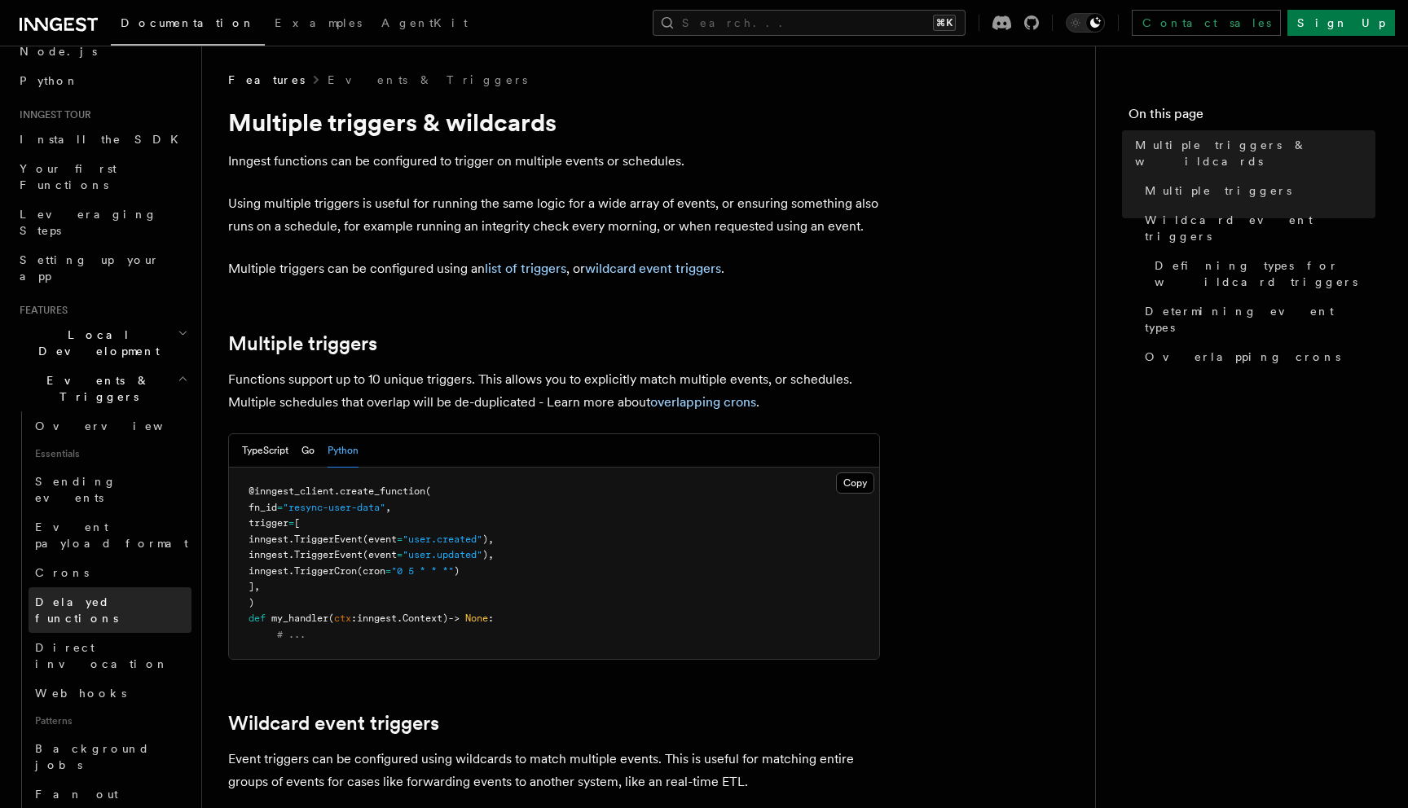
click at [100, 596] on span "Delayed functions" at bounding box center [76, 610] width 83 height 29
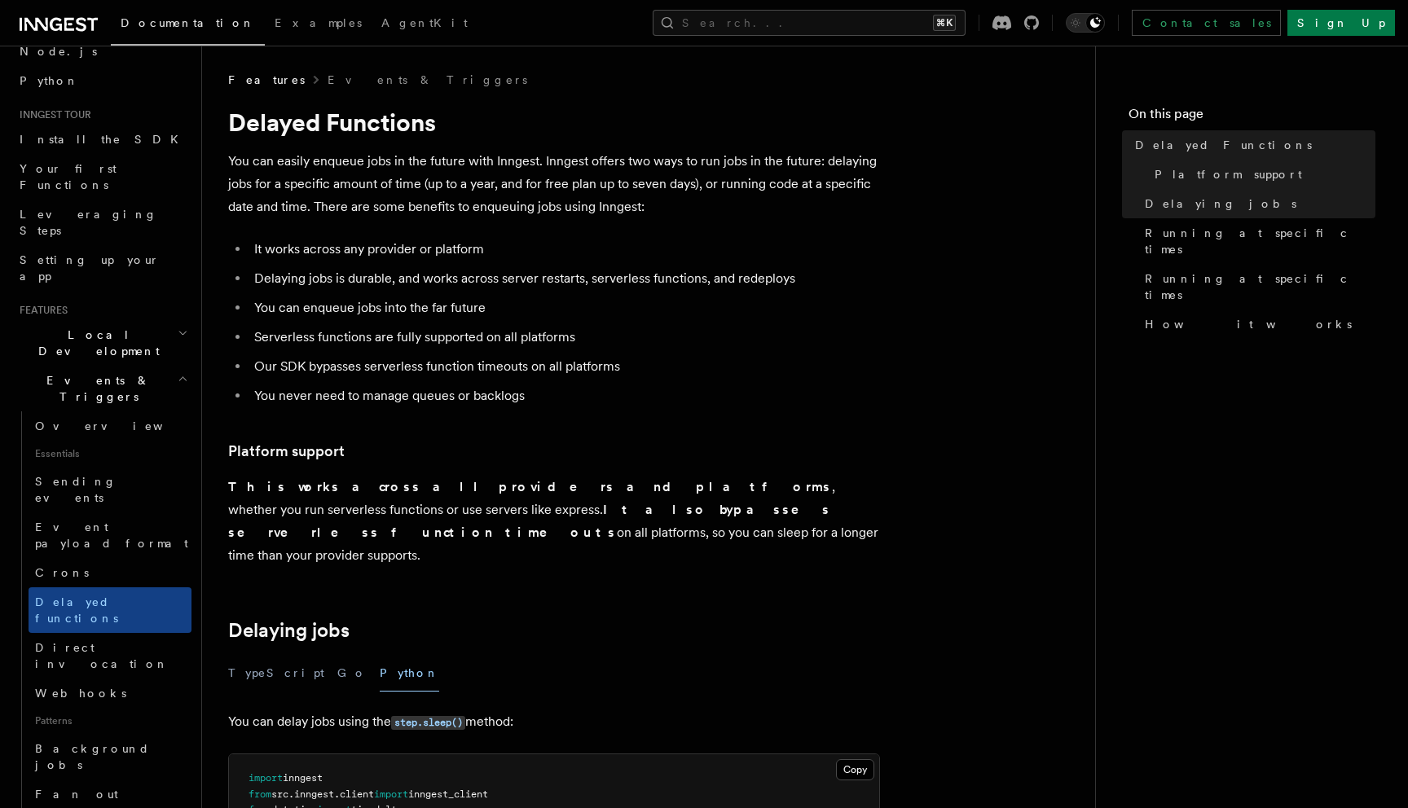
drag, startPoint x: 430, startPoint y: 154, endPoint x: 675, endPoint y: 205, distance: 249.6
click at [675, 204] on p "You can easily enqueue jobs in the future with Inngest. Inngest offers two ways…" at bounding box center [554, 184] width 652 height 68
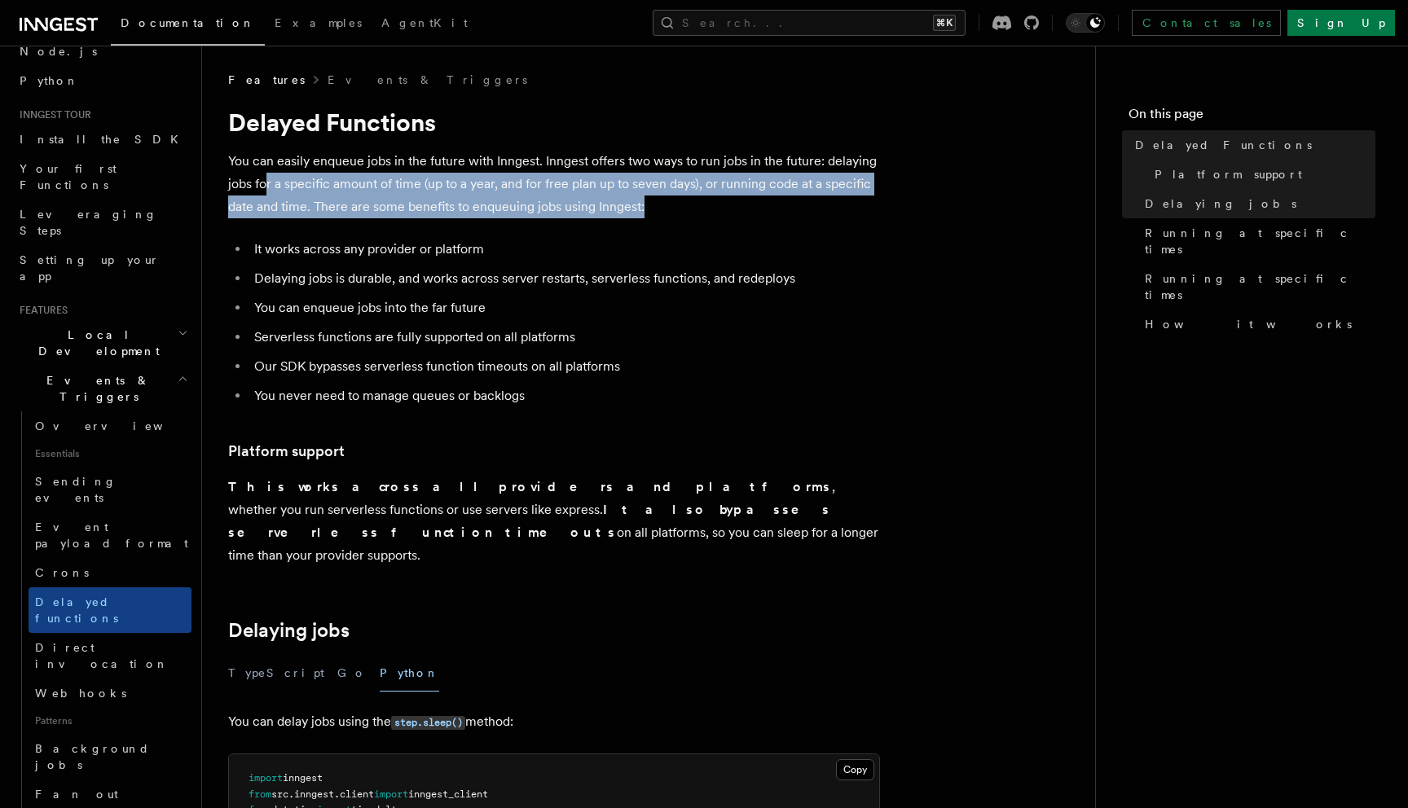
drag, startPoint x: 264, startPoint y: 184, endPoint x: 728, endPoint y: 213, distance: 464.5
click at [728, 213] on p "You can easily enqueue jobs in the future with Inngest. Inngest offers two ways…" at bounding box center [554, 184] width 652 height 68
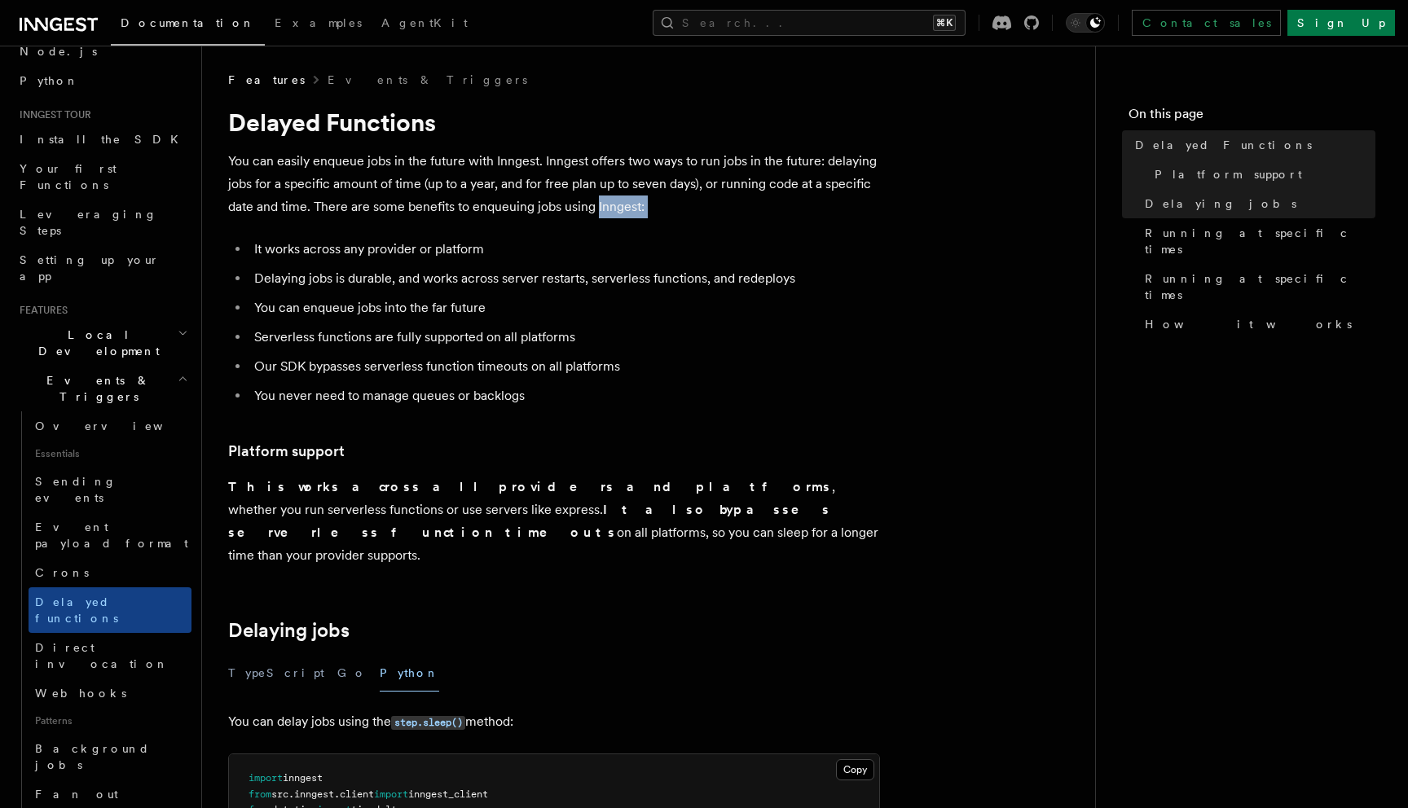
drag, startPoint x: 728, startPoint y: 213, endPoint x: 629, endPoint y: 215, distance: 98.6
click at [629, 215] on p "You can easily enqueue jobs in the future with Inngest. Inngest offers two ways…" at bounding box center [554, 184] width 652 height 68
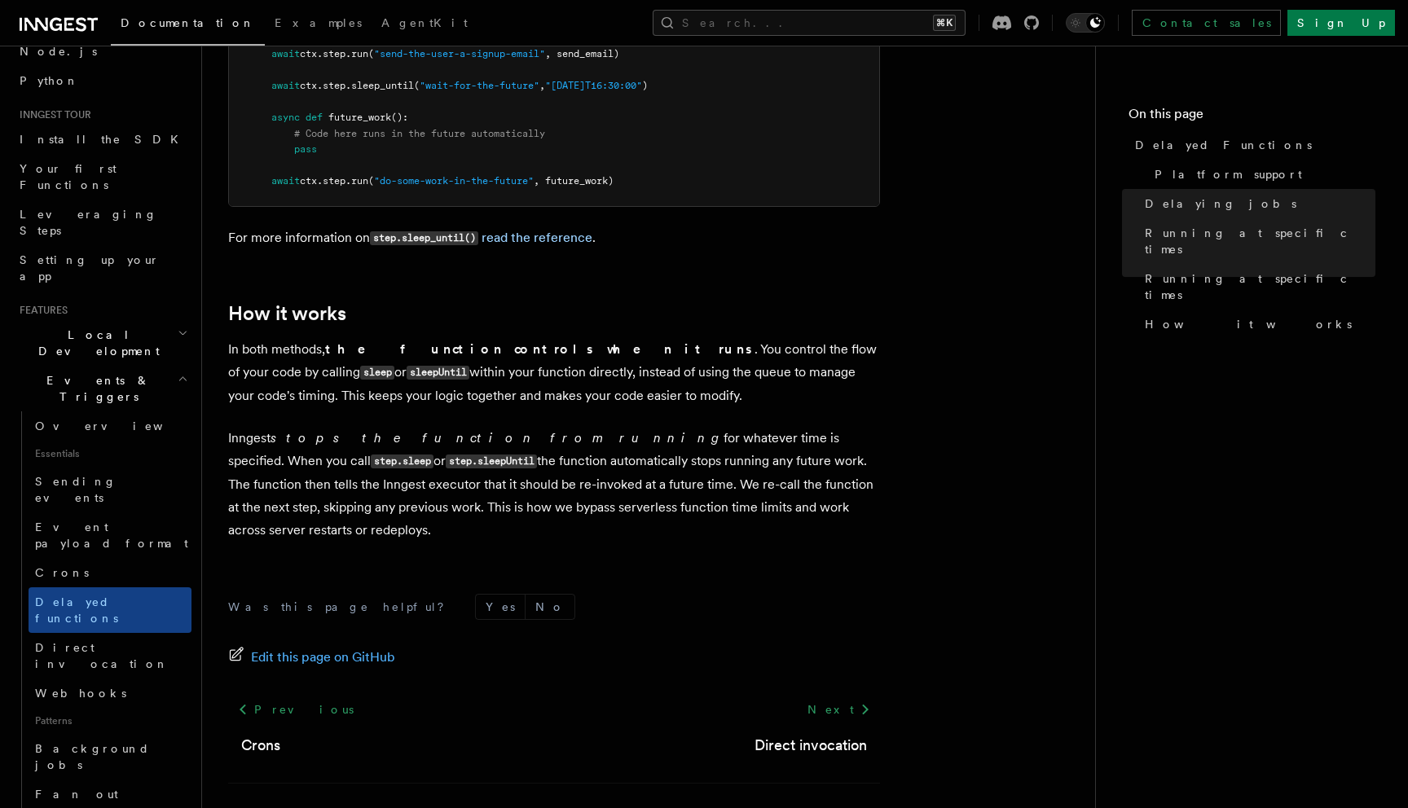
scroll to position [1507, 0]
click at [113, 641] on span "Direct invocation" at bounding box center [102, 655] width 134 height 29
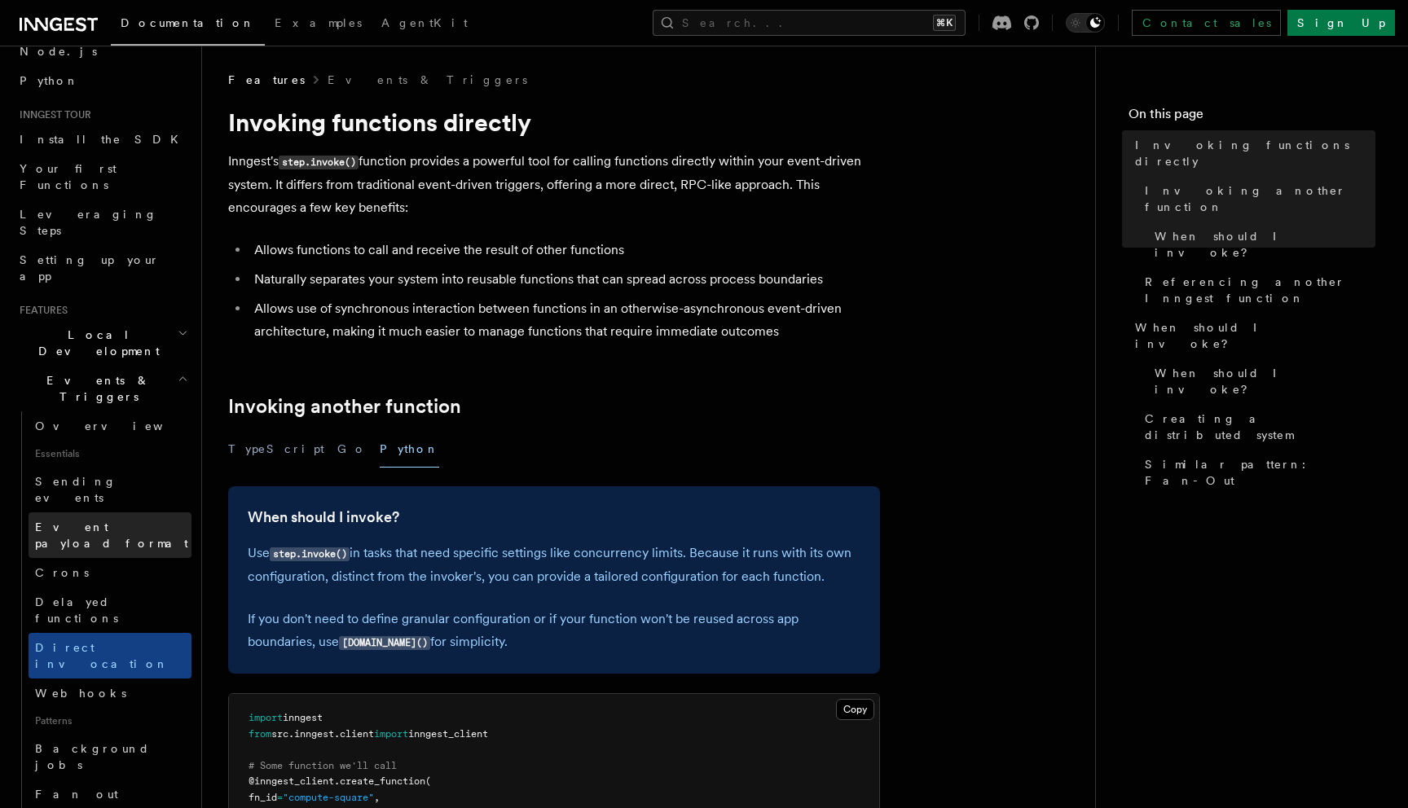
click at [105, 521] on span "Event payload format" at bounding box center [111, 535] width 153 height 29
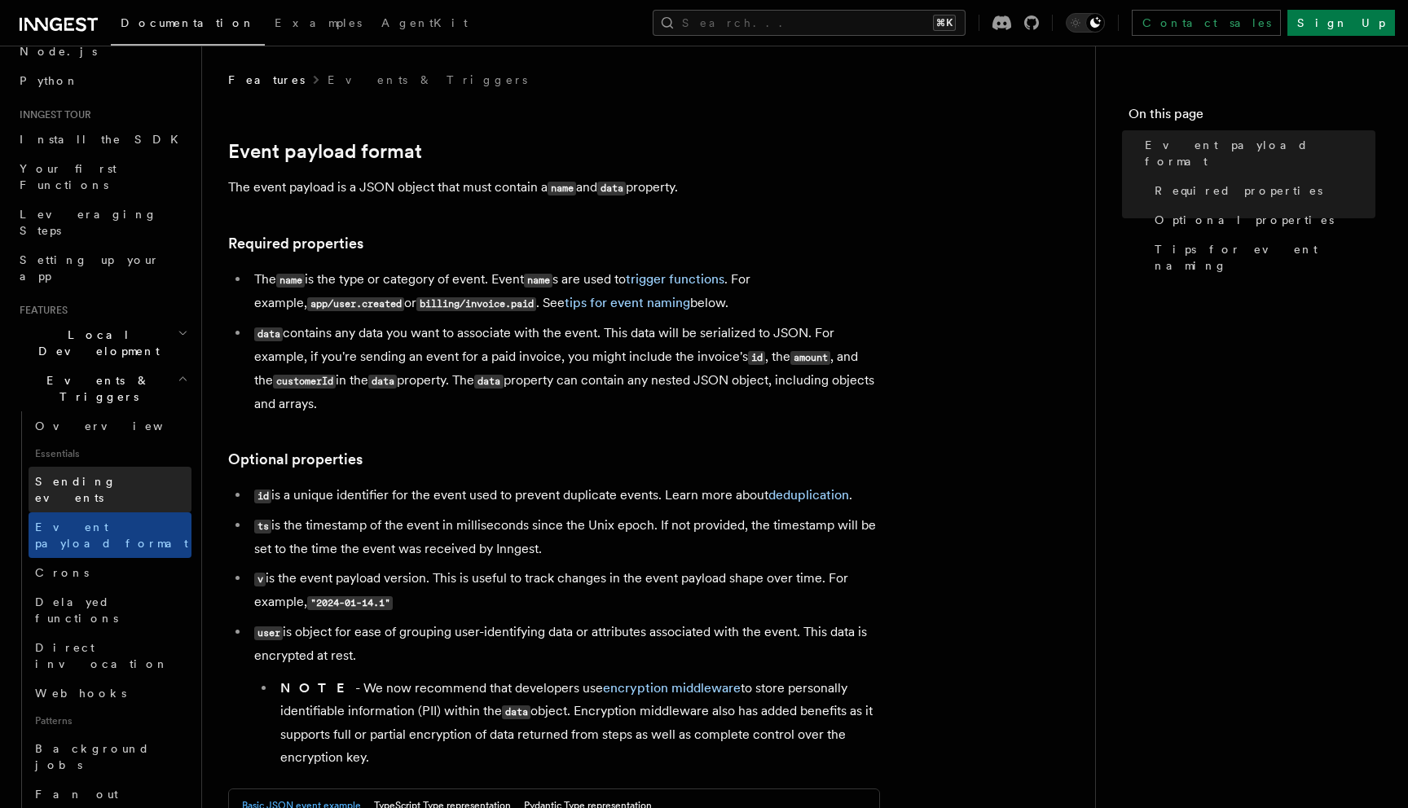
click at [78, 475] on span "Sending events" at bounding box center [75, 489] width 81 height 29
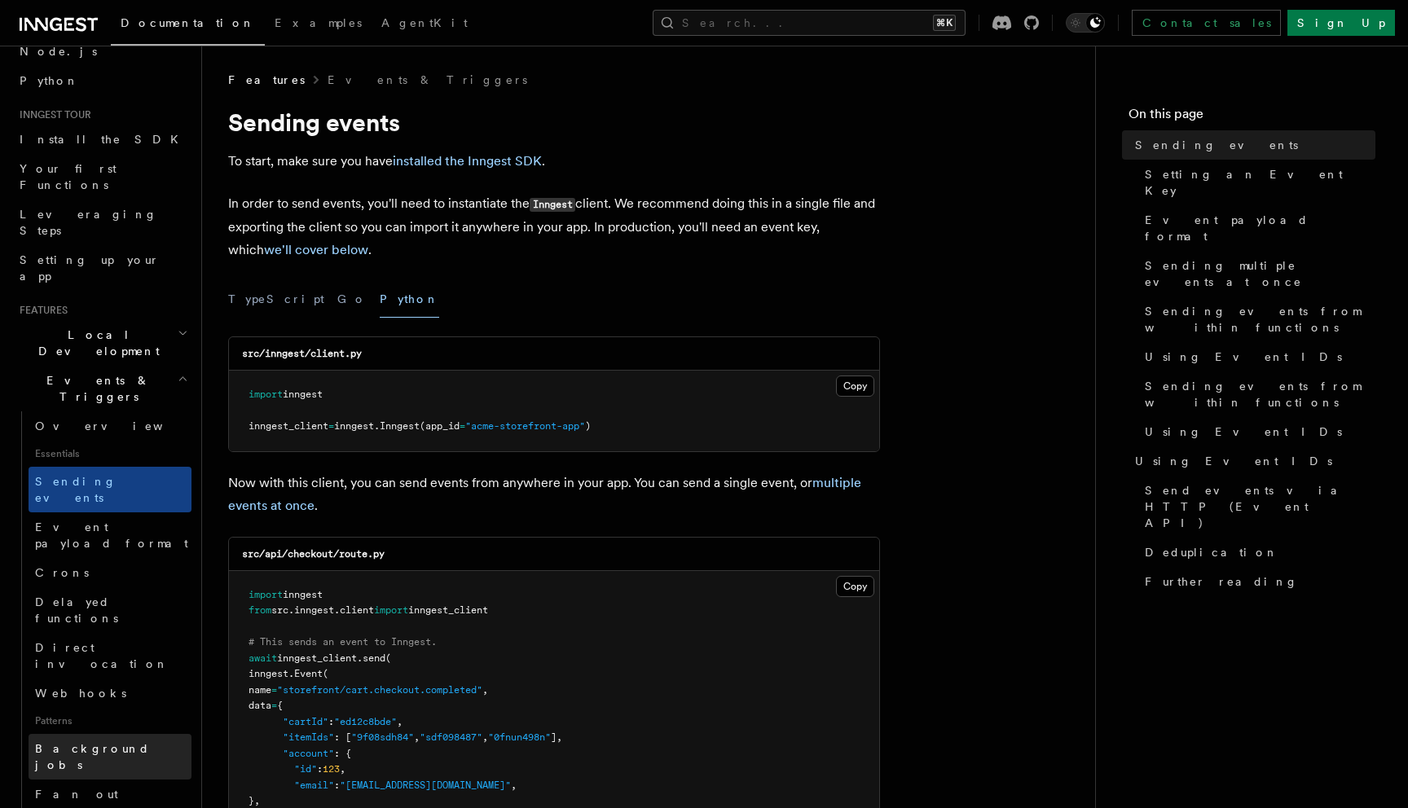
click at [109, 742] on span "Background jobs" at bounding box center [92, 756] width 115 height 29
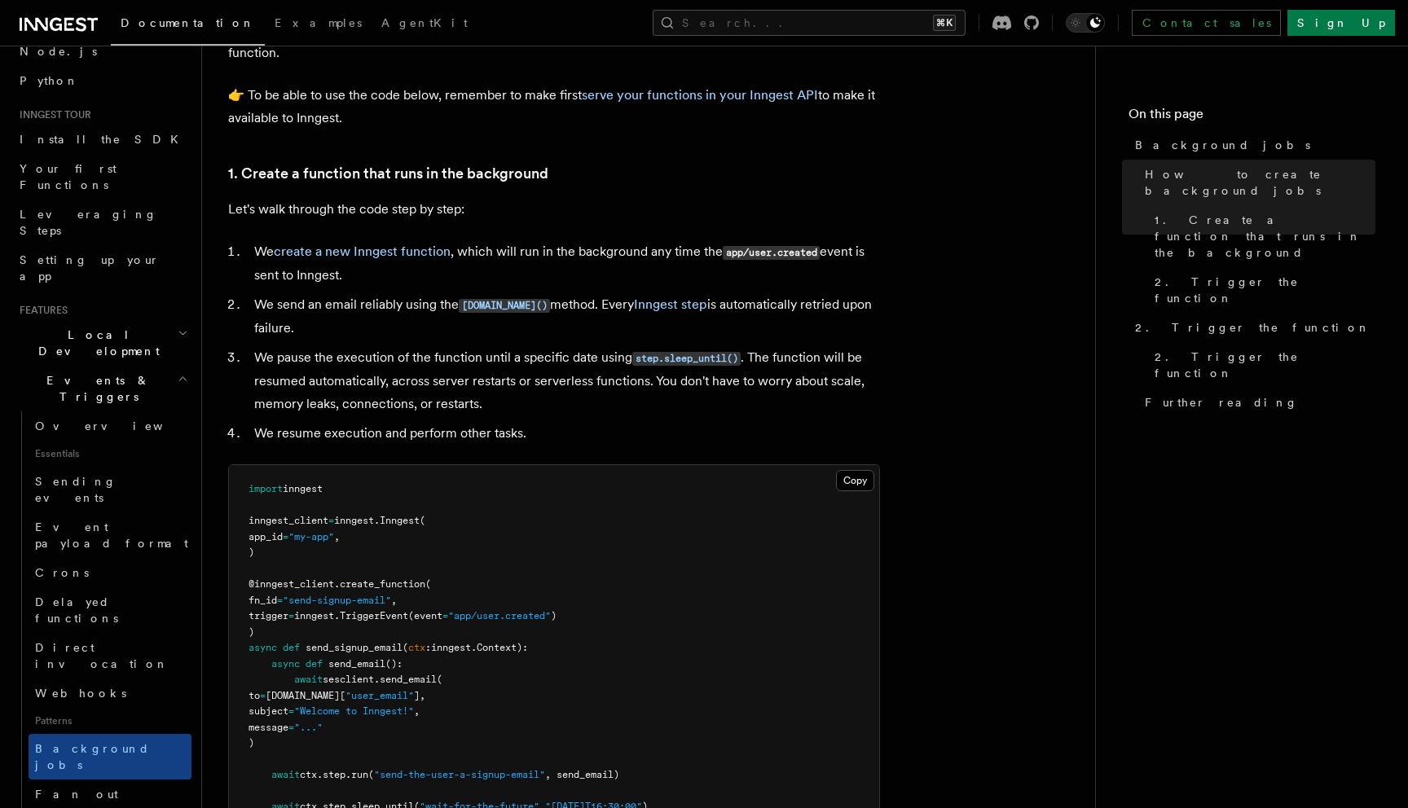
scroll to position [525, 0]
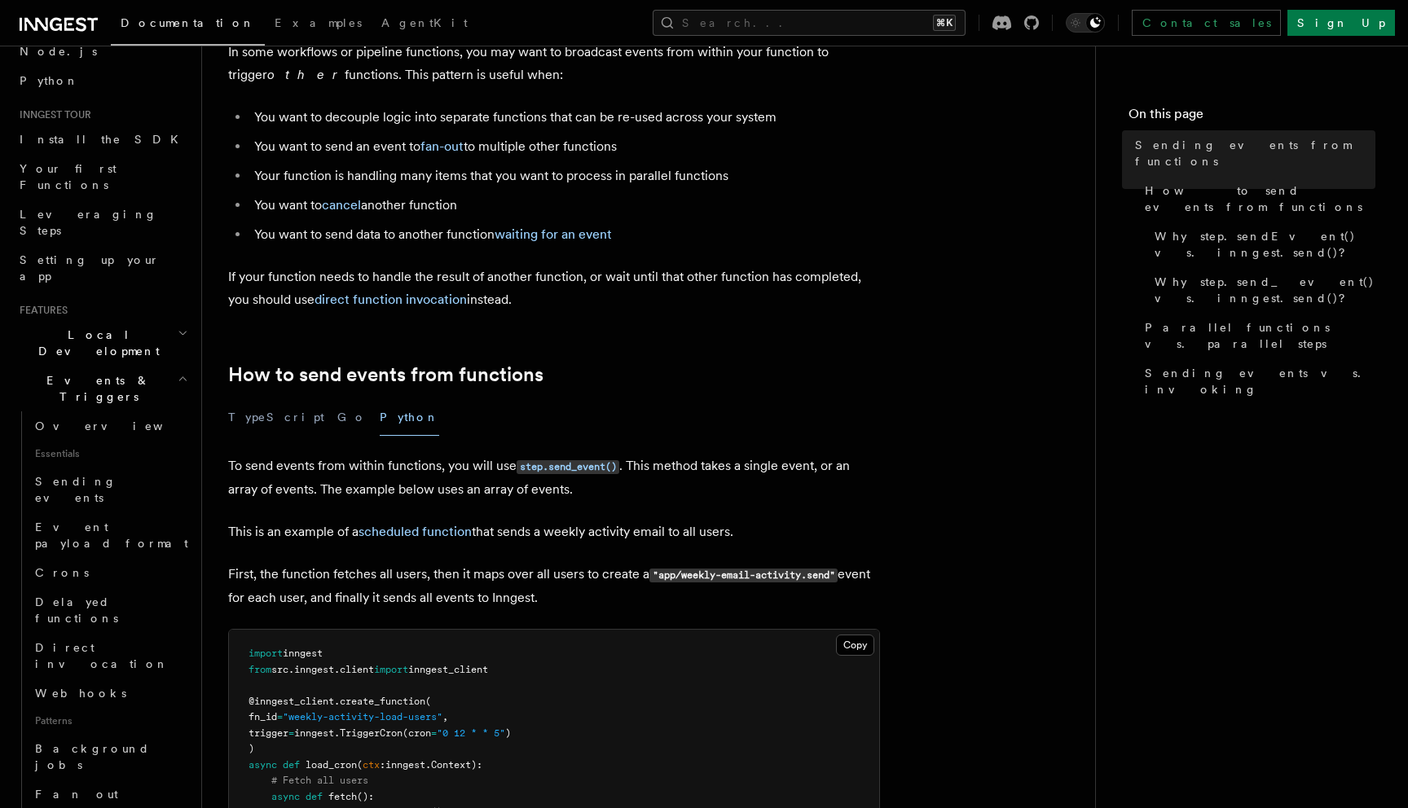
scroll to position [128, 0]
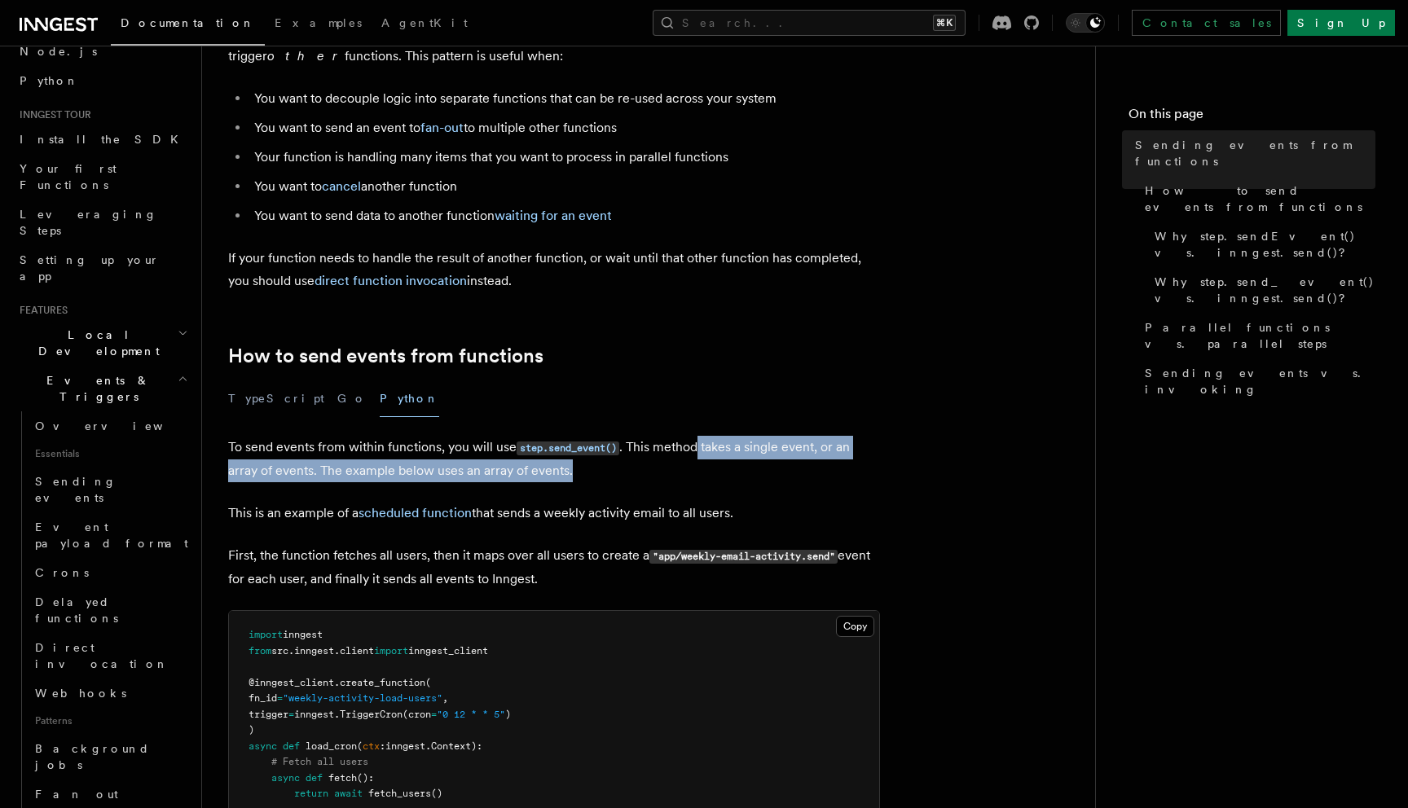
drag, startPoint x: 698, startPoint y: 447, endPoint x: 801, endPoint y: 478, distance: 108.3
click at [801, 478] on p "To send events from within functions, you will use step.send_event() . This met…" at bounding box center [554, 459] width 652 height 46
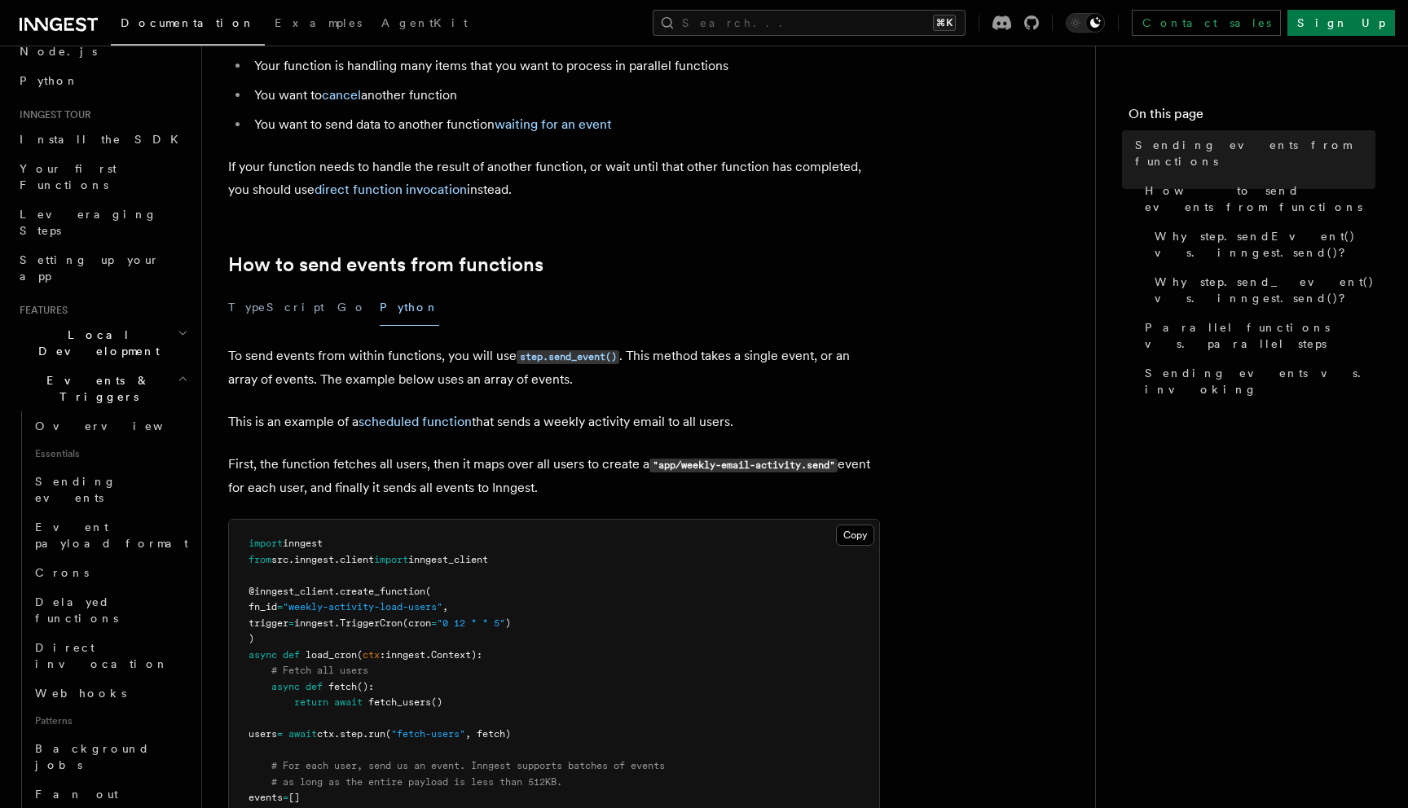
scroll to position [240, 0]
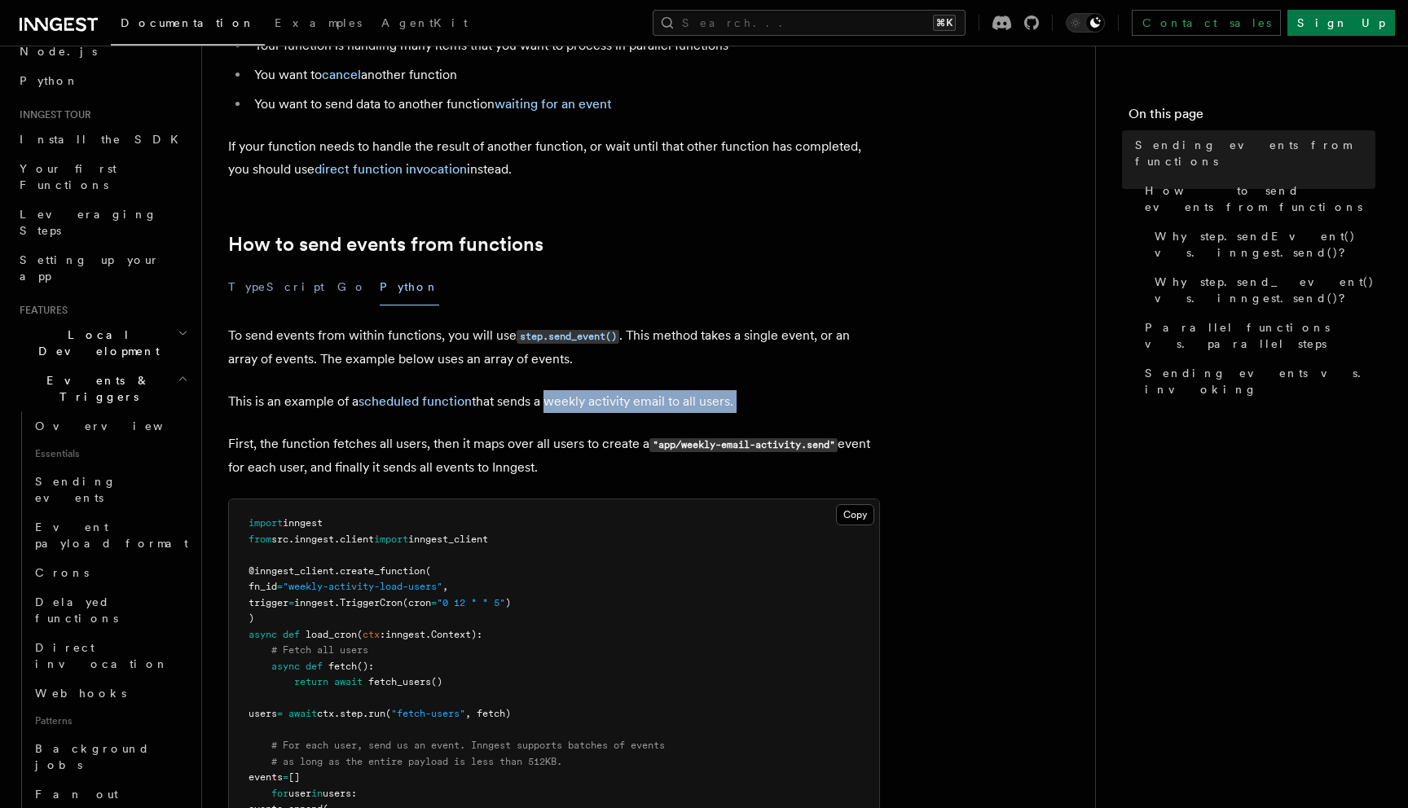
drag, startPoint x: 544, startPoint y: 396, endPoint x: 826, endPoint y: 420, distance: 283.0
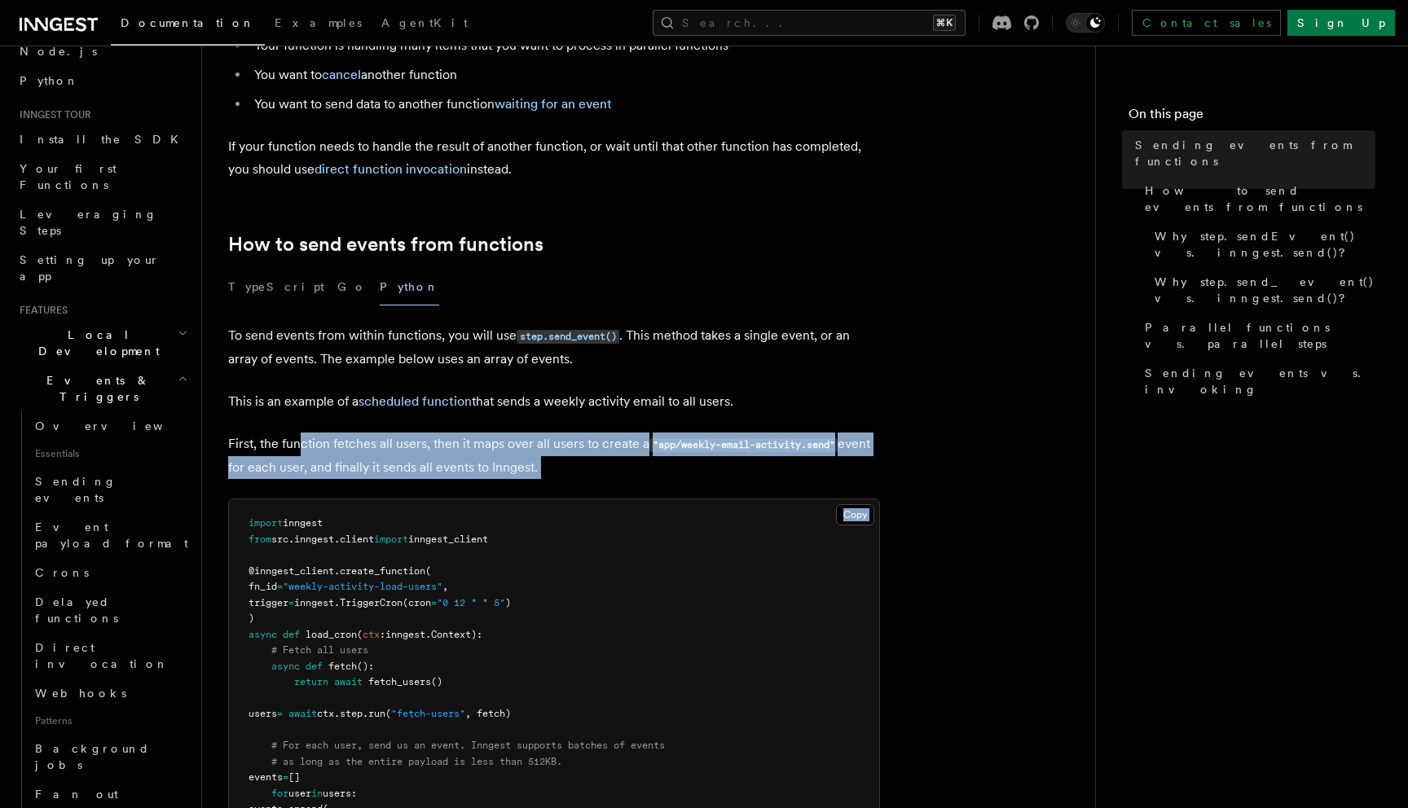
drag, startPoint x: 299, startPoint y: 445, endPoint x: 593, endPoint y: 486, distance: 297.0
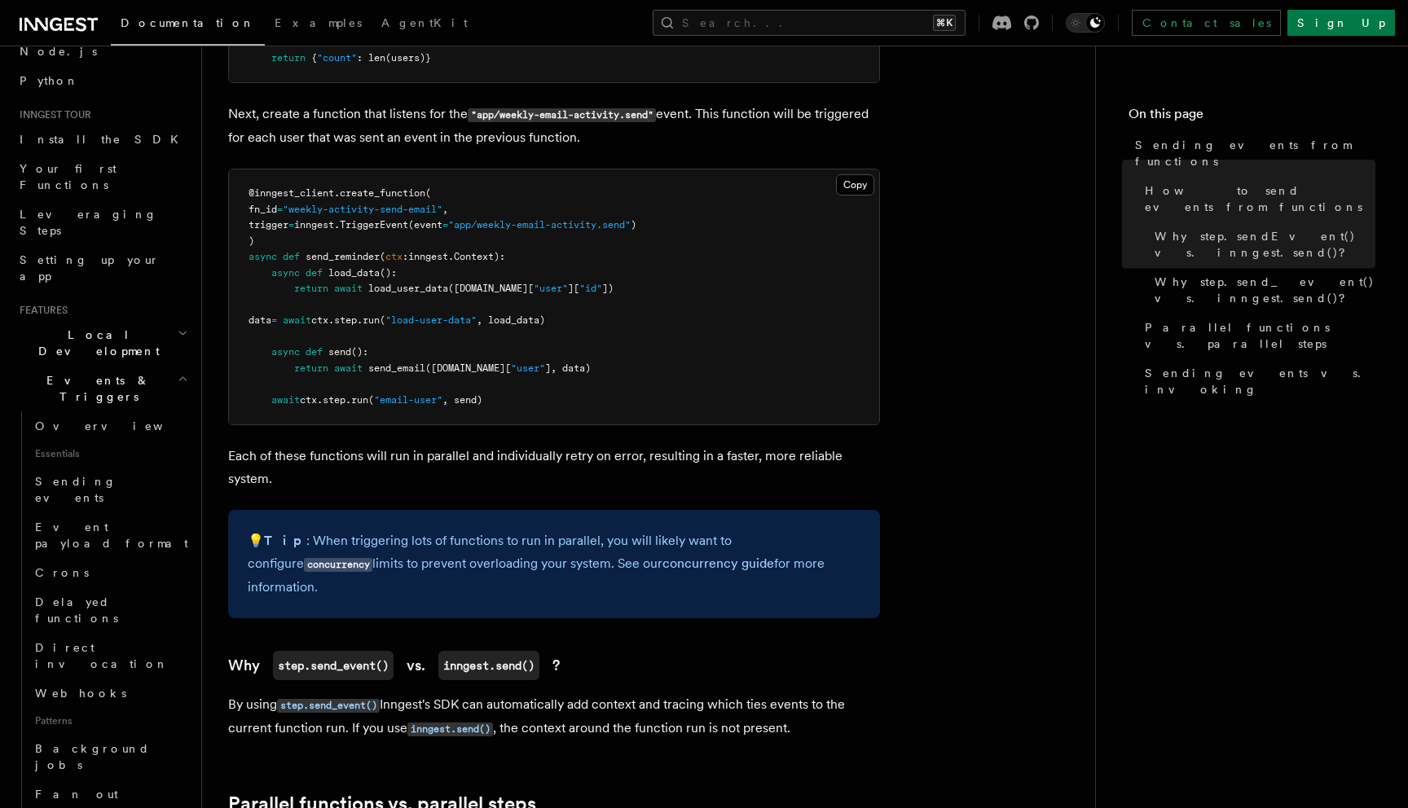
scroll to position [1231, 0]
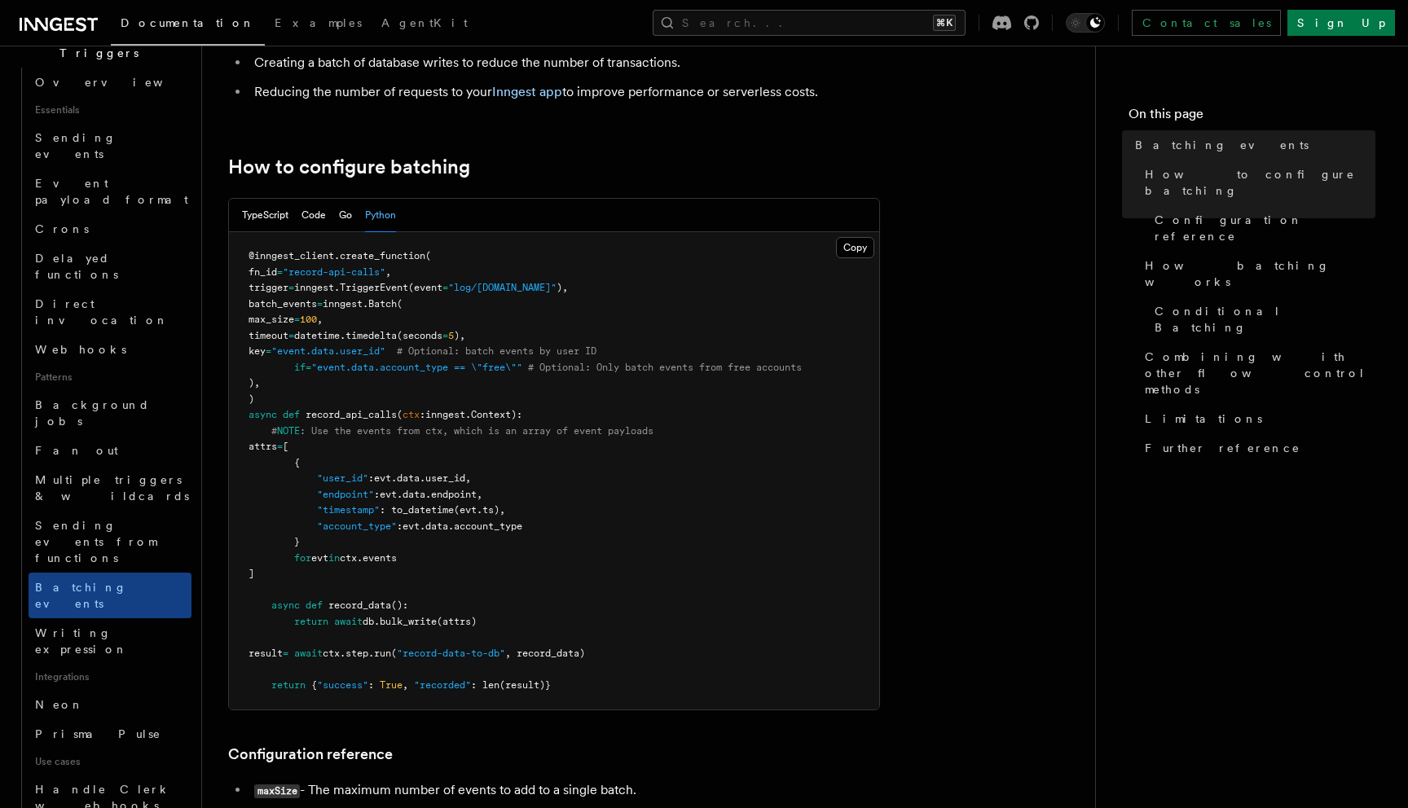
scroll to position [491, 0]
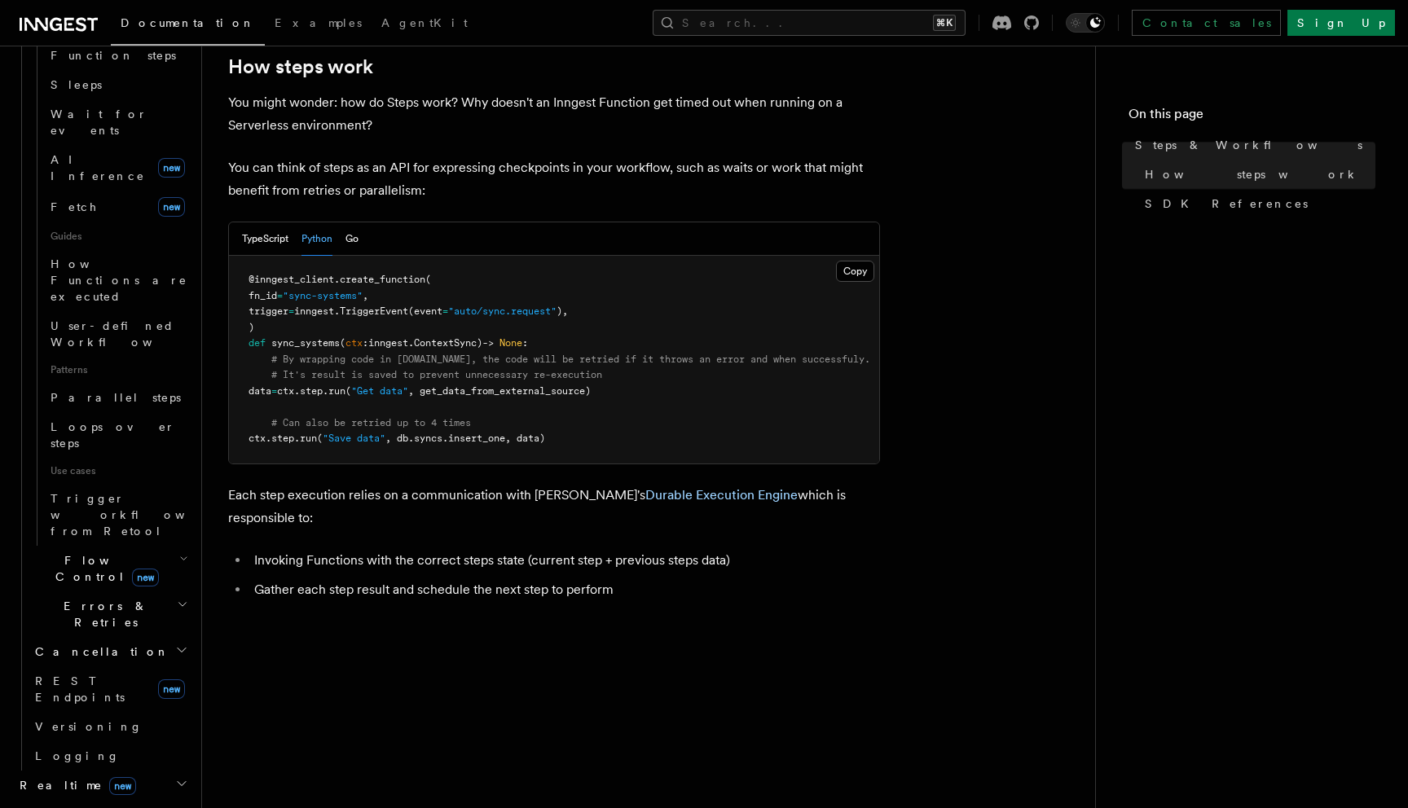
scroll to position [676, 0]
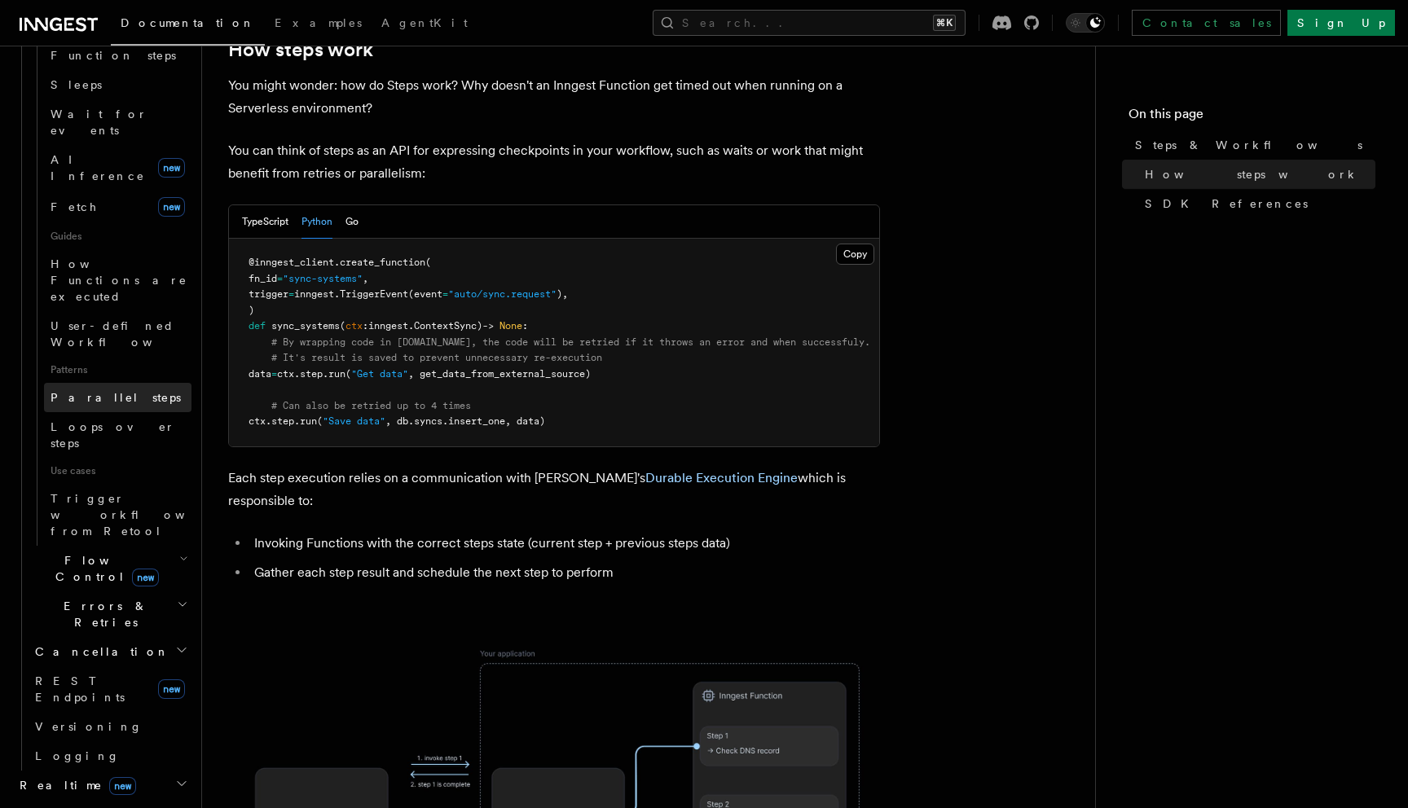
click at [122, 383] on link "Parallel steps" at bounding box center [117, 397] width 147 height 29
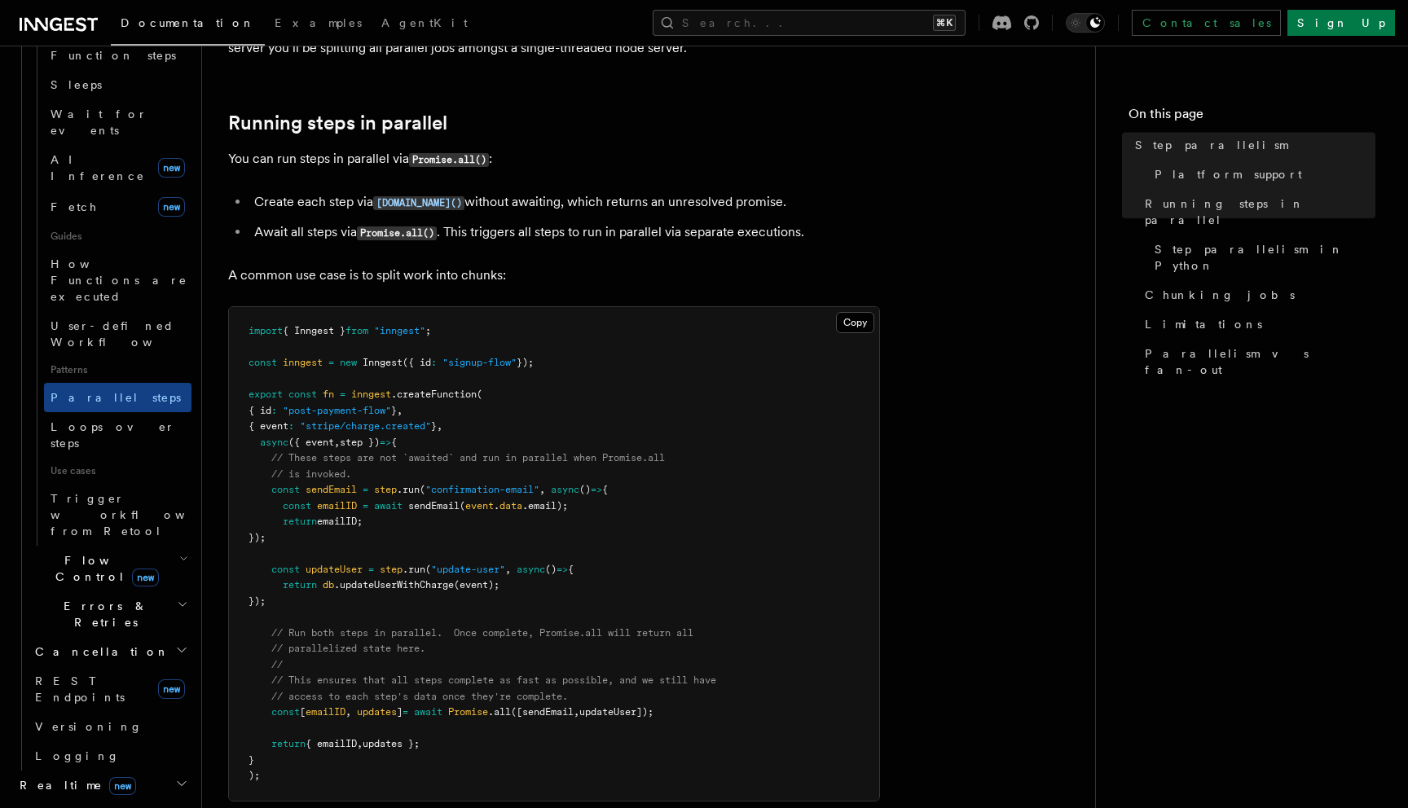
scroll to position [345, 0]
